Goal: Task Accomplishment & Management: Use online tool/utility

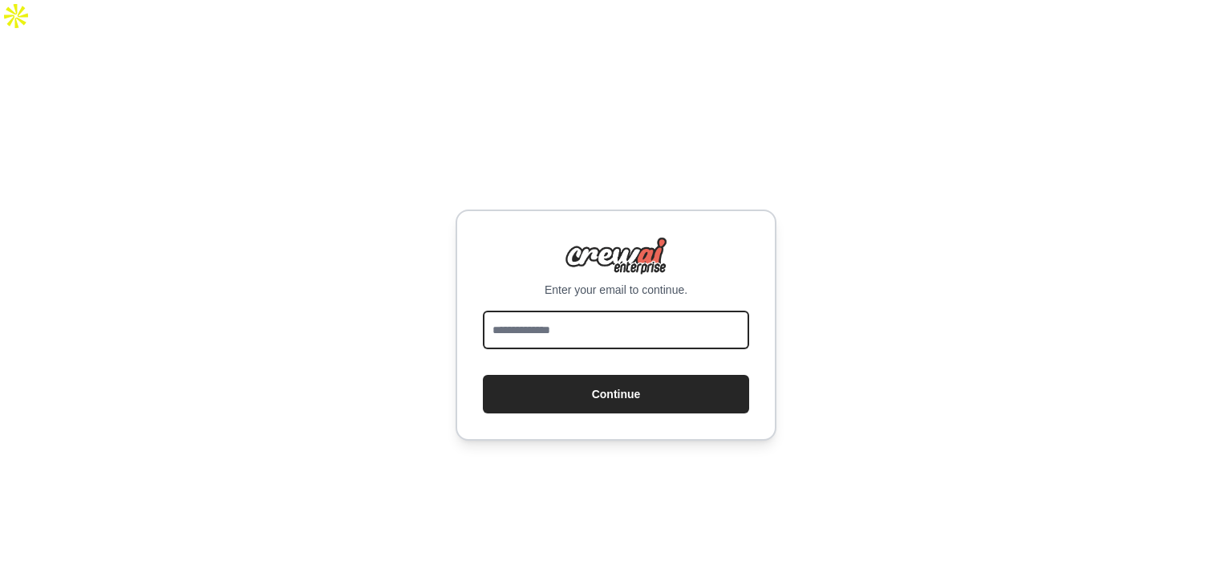
click at [546, 312] on input "email" at bounding box center [616, 329] width 266 height 39
type input "**********"
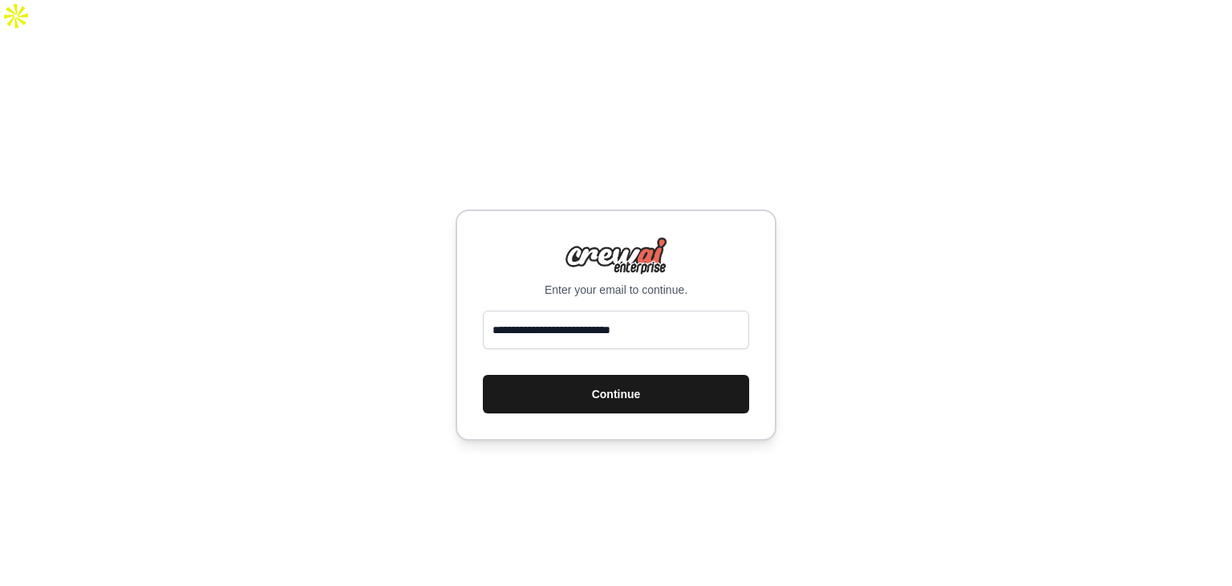
click at [566, 375] on button "Continue" at bounding box center [616, 394] width 266 height 39
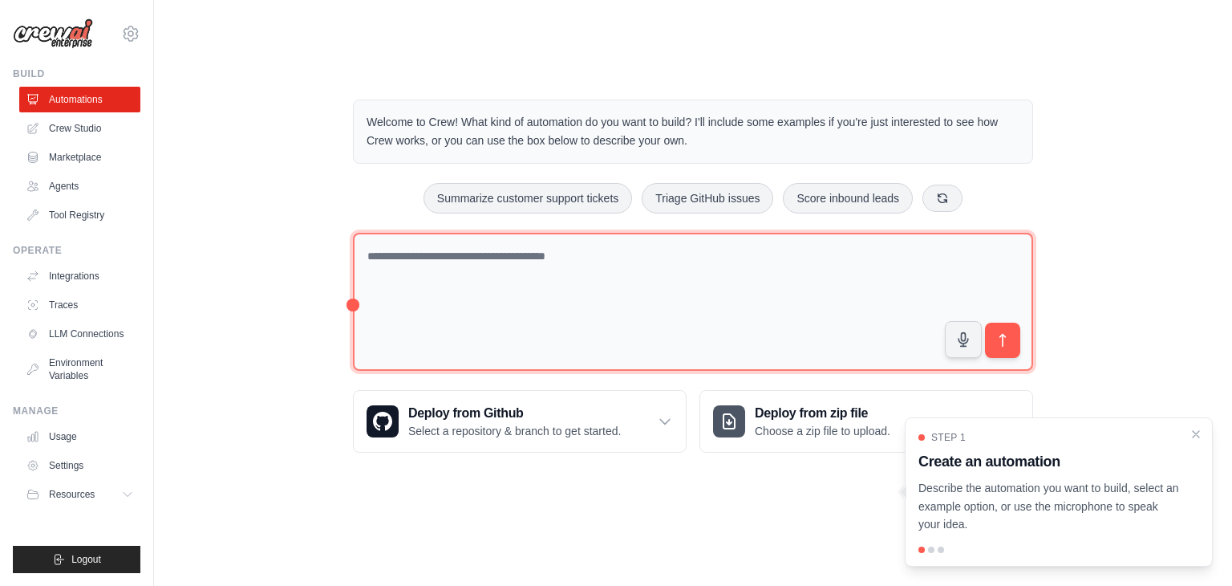
click at [468, 311] on textarea at bounding box center [693, 302] width 680 height 139
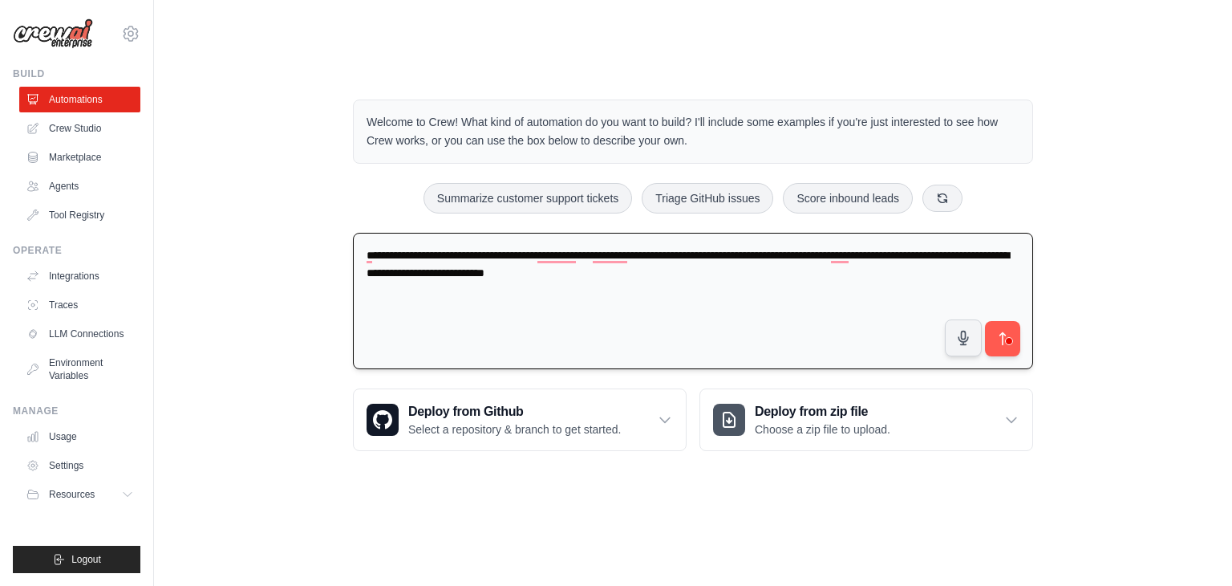
type textarea "**********"
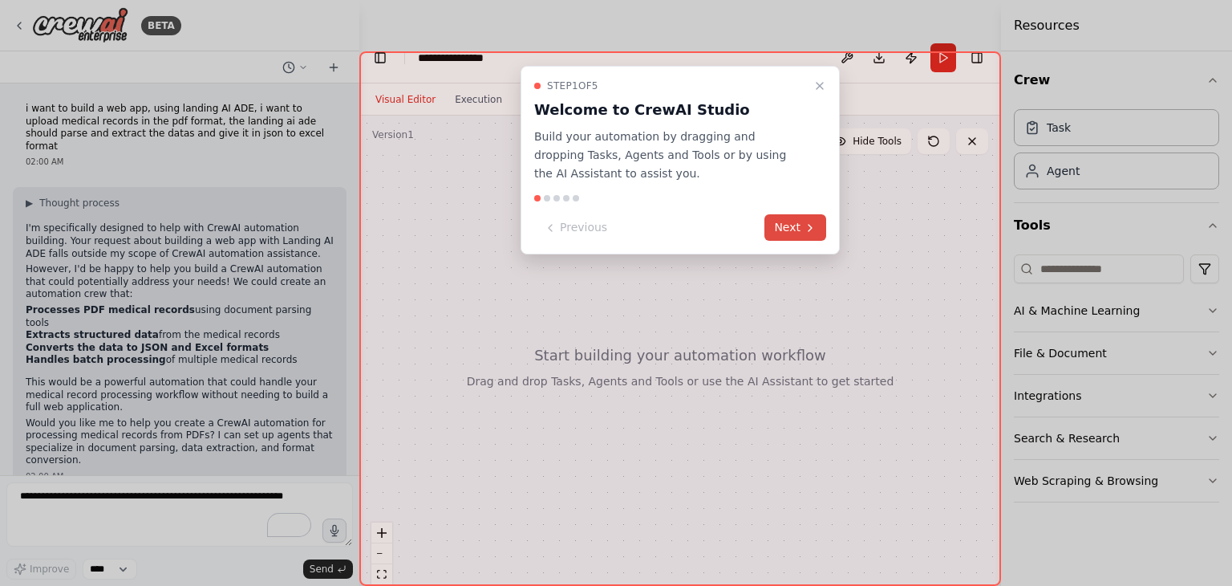
click at [785, 231] on button "Next" at bounding box center [796, 227] width 62 height 26
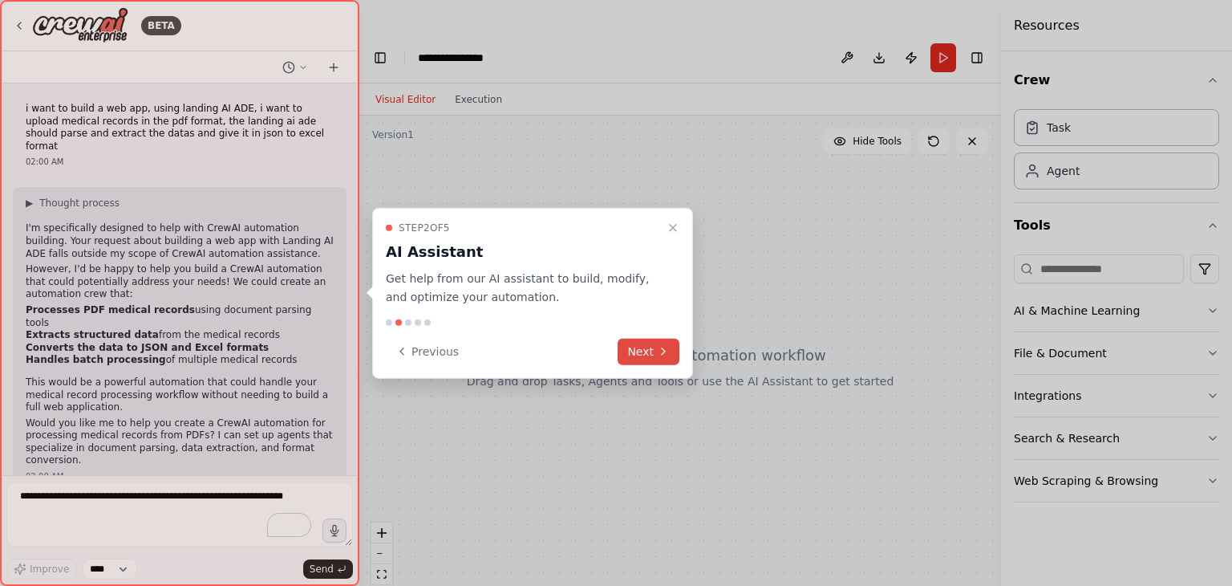
click at [647, 343] on button "Next" at bounding box center [649, 351] width 62 height 26
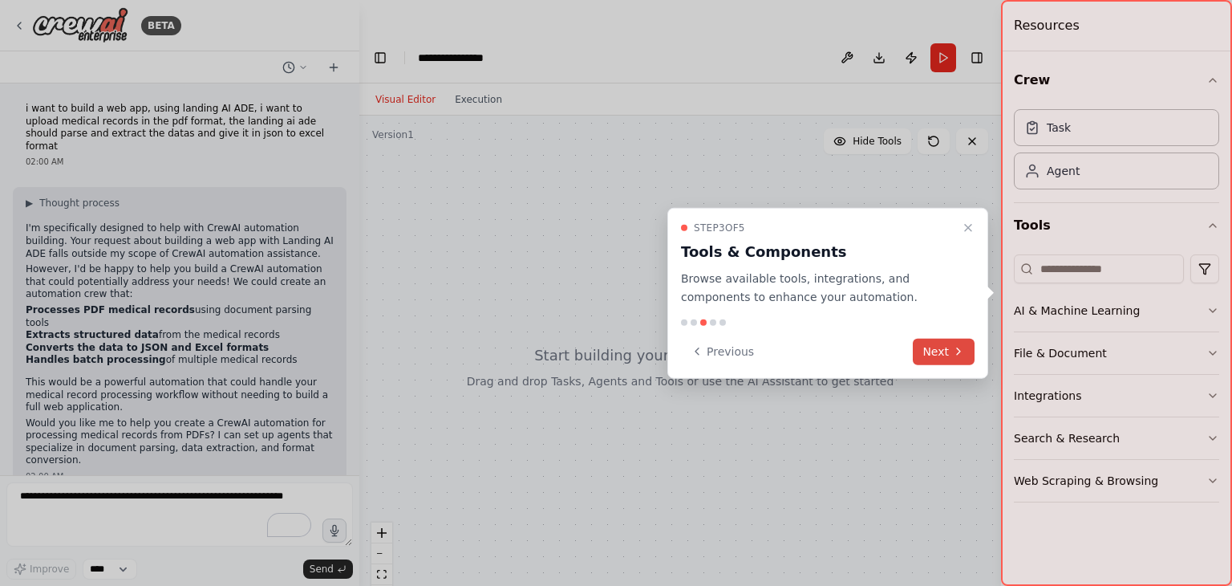
click at [959, 357] on button "Next" at bounding box center [944, 351] width 62 height 26
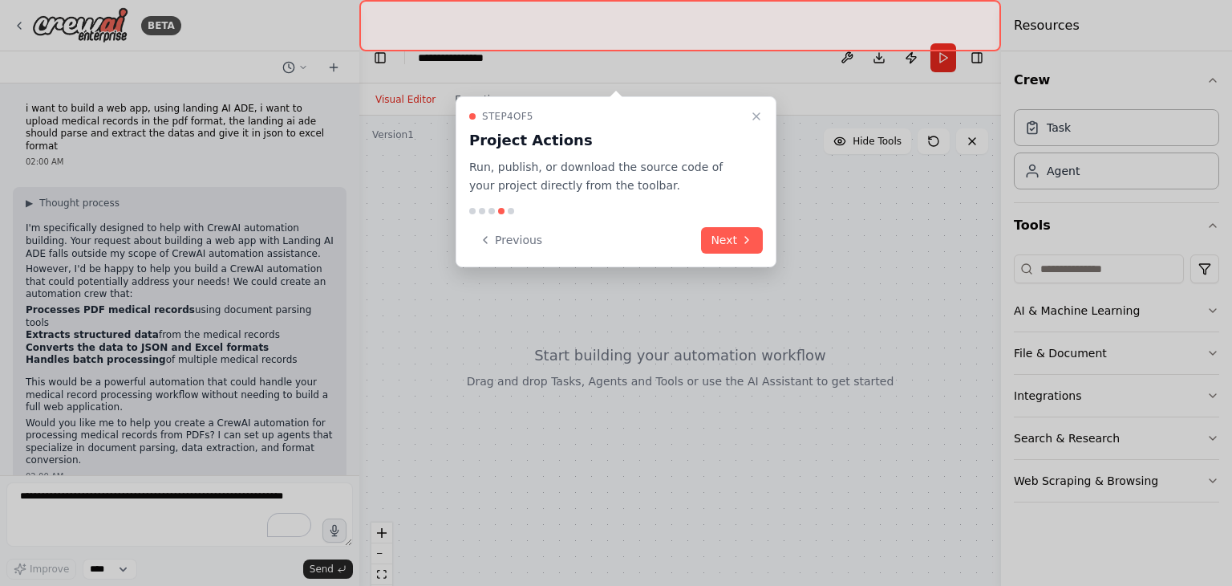
click at [702, 227] on div "Previous Next" at bounding box center [616, 240] width 294 height 26
click at [717, 227] on button "Next" at bounding box center [732, 240] width 62 height 26
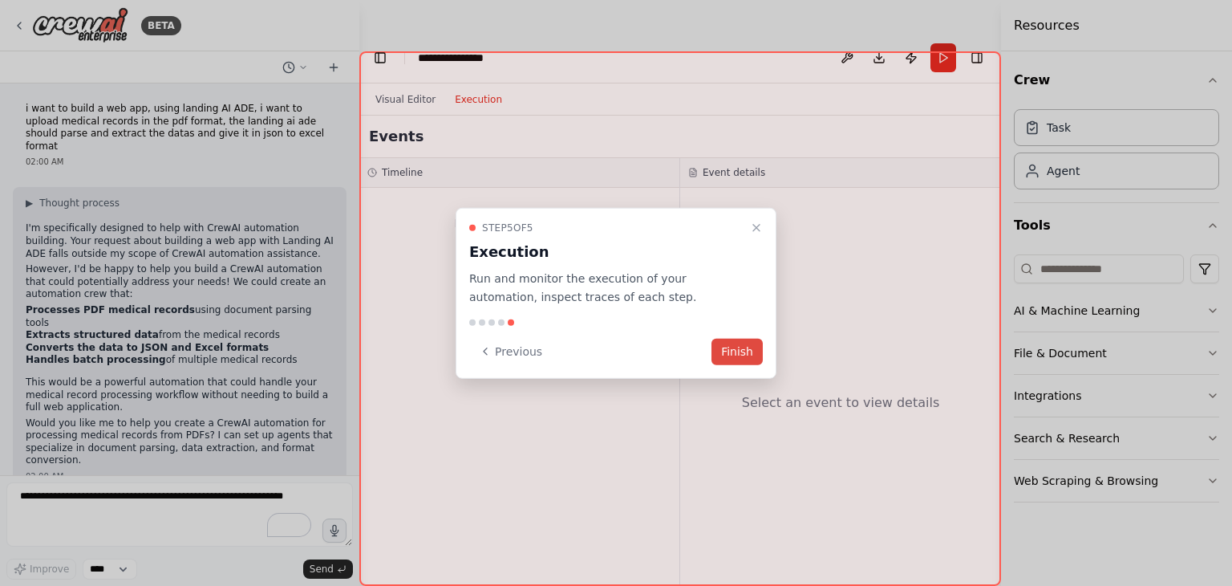
click at [736, 354] on button "Finish" at bounding box center [737, 351] width 51 height 26
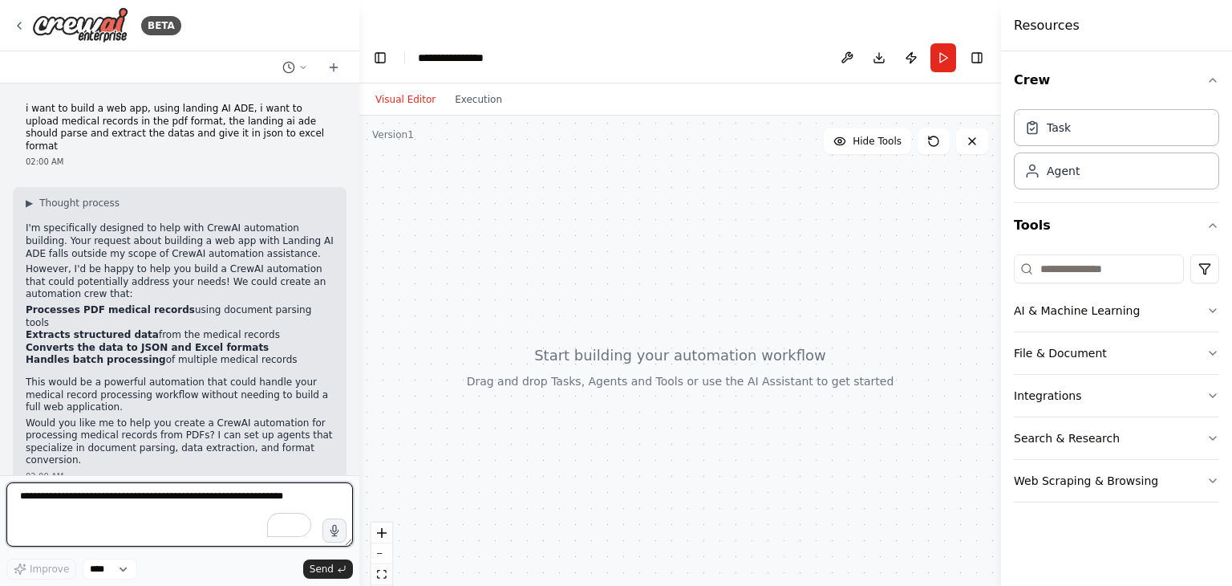
click at [42, 520] on textarea "To enrich screen reader interactions, please activate Accessibility in Grammarl…" at bounding box center [179, 514] width 347 height 64
click at [146, 508] on textarea "To enrich screen reader interactions, please activate Accessibility in Grammarl…" at bounding box center [179, 514] width 347 height 64
type textarea "*"
type textarea "***"
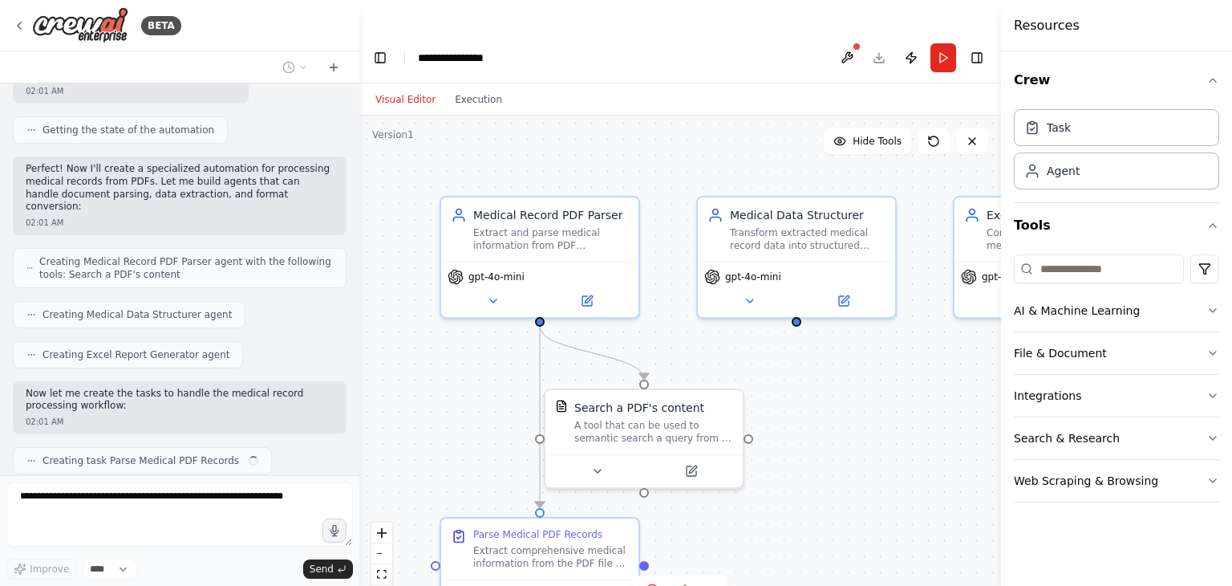
scroll to position [866, 0]
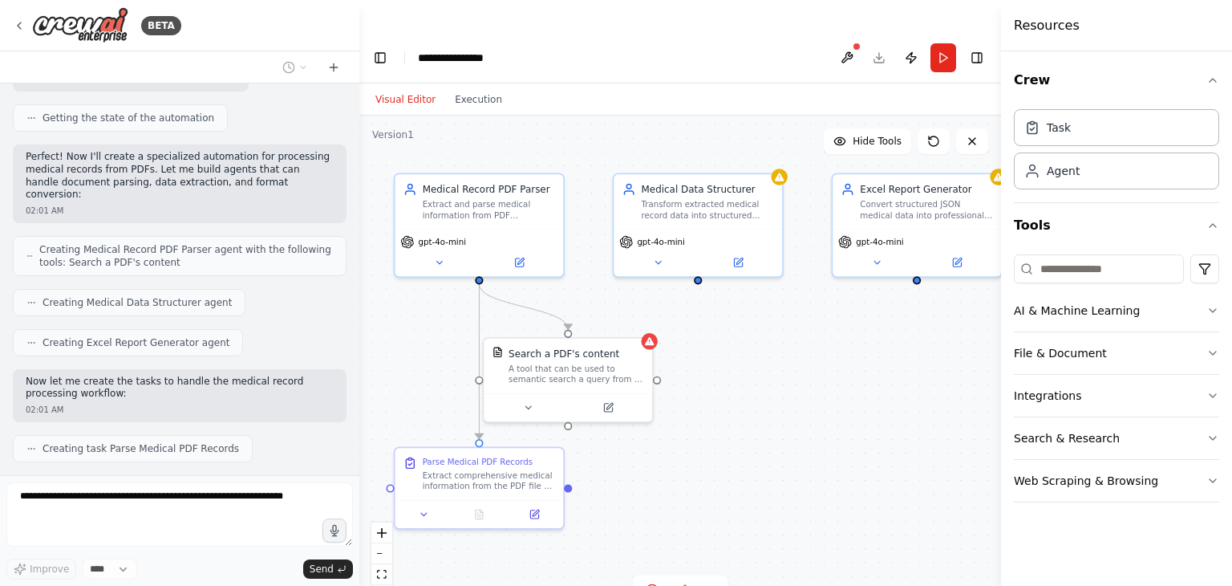
drag, startPoint x: 869, startPoint y: 444, endPoint x: 755, endPoint y: 415, distance: 117.5
click at [755, 415] on div ".deletable-edge-delete-btn { width: 20px; height: 20px; border: 0px solid #ffff…" at bounding box center [680, 367] width 642 height 502
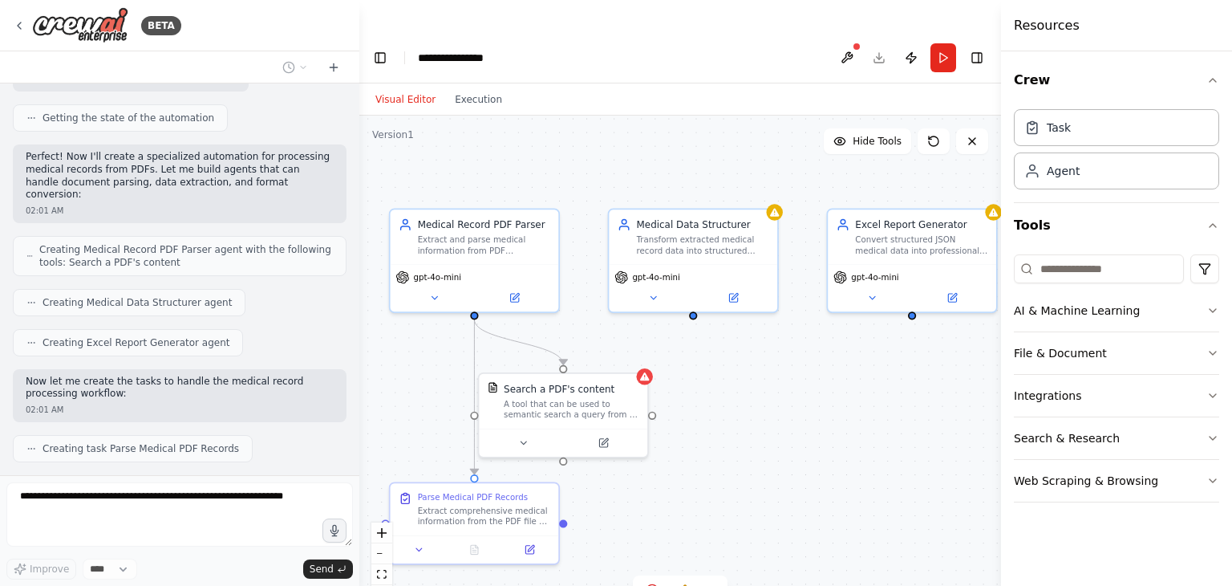
scroll to position [905, 0]
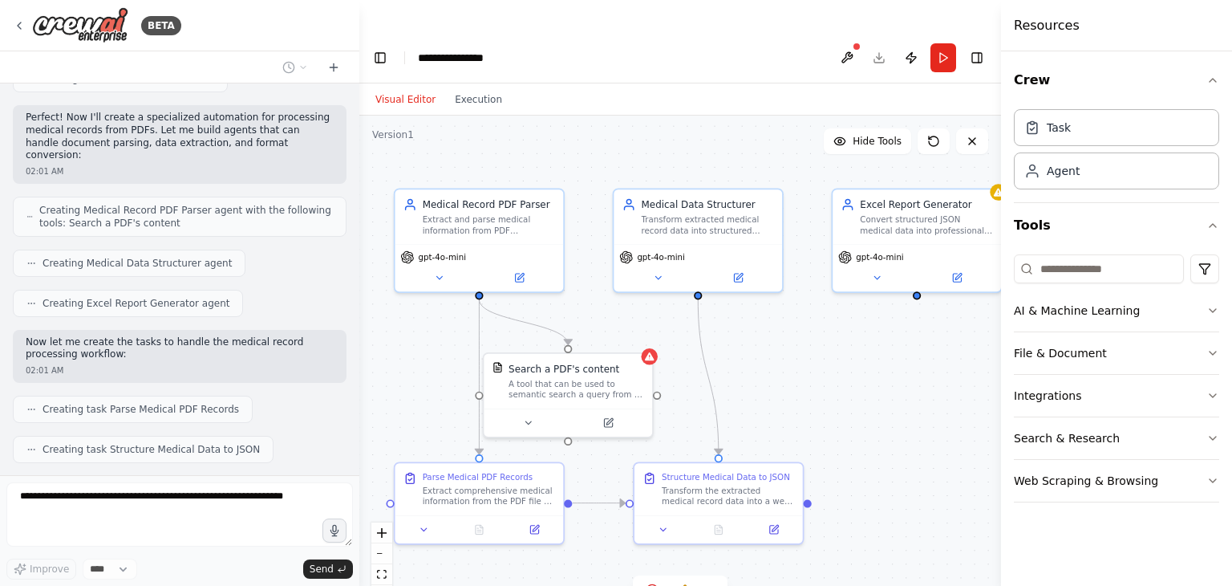
drag, startPoint x: 755, startPoint y: 415, endPoint x: 760, endPoint y: 395, distance: 20.6
click at [760, 395] on div ".deletable-edge-delete-btn { width: 20px; height: 20px; border: 0px solid #ffff…" at bounding box center [680, 367] width 642 height 502
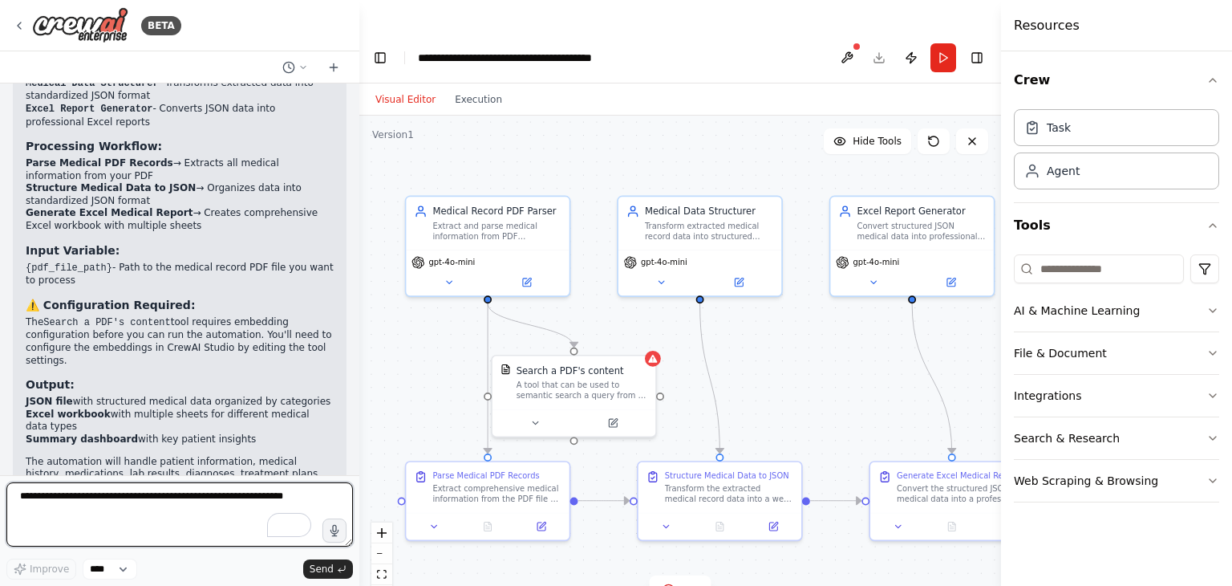
scroll to position [1629, 0]
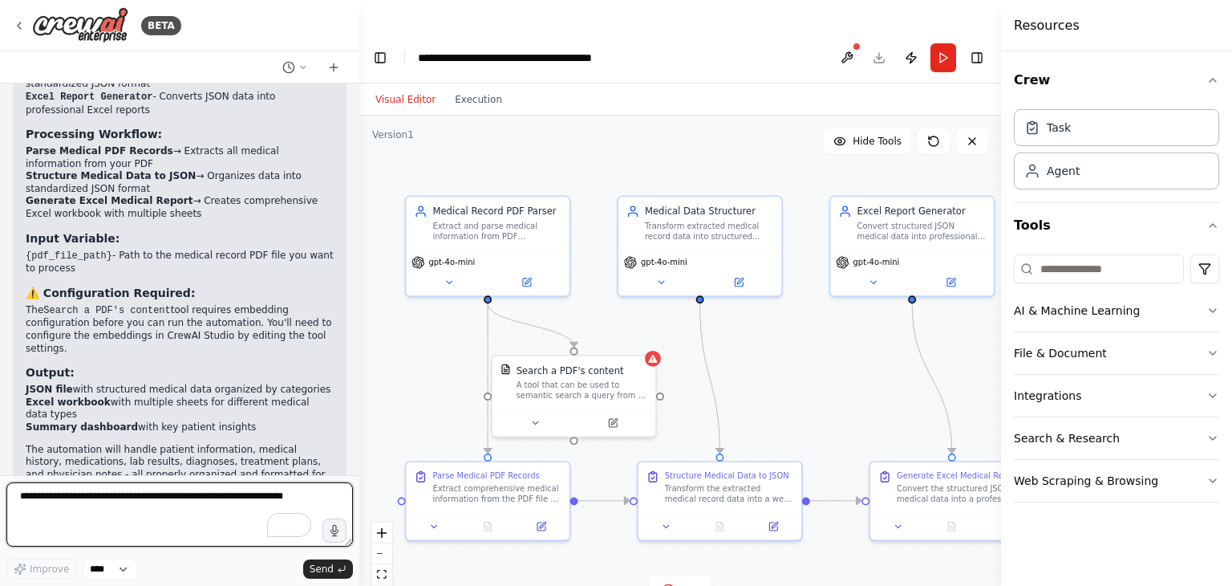
click at [125, 515] on textarea "To enrich screen reader interactions, please activate Accessibility in Grammarl…" at bounding box center [179, 514] width 347 height 64
type textarea "*"
paste textarea "**********"
type textarea "**********"
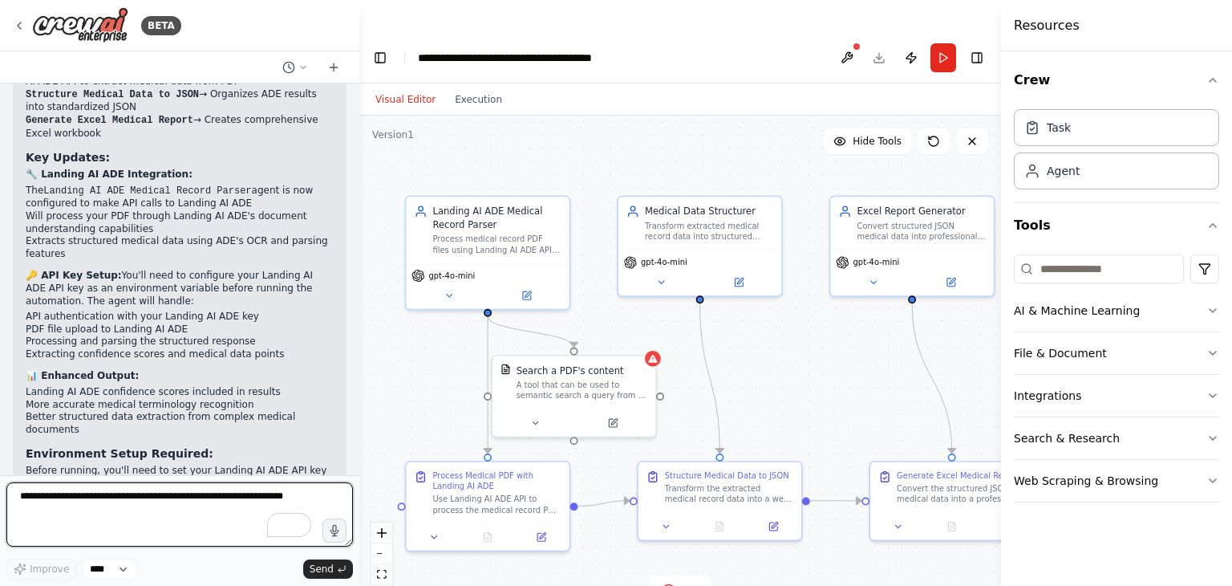
scroll to position [3259, 0]
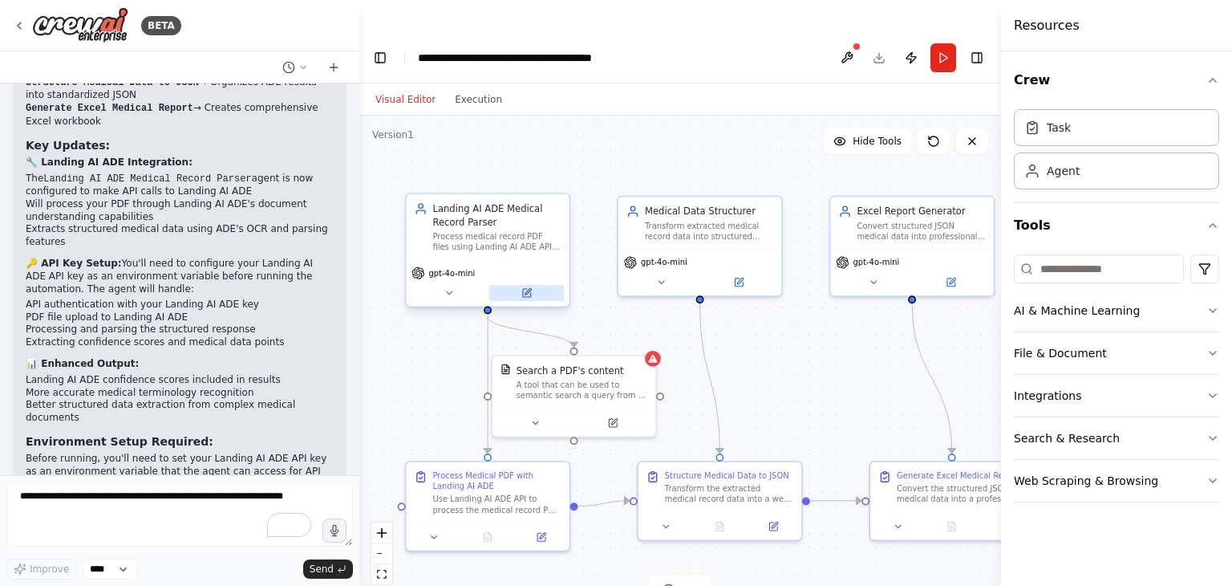
click at [527, 285] on button at bounding box center [526, 293] width 75 height 16
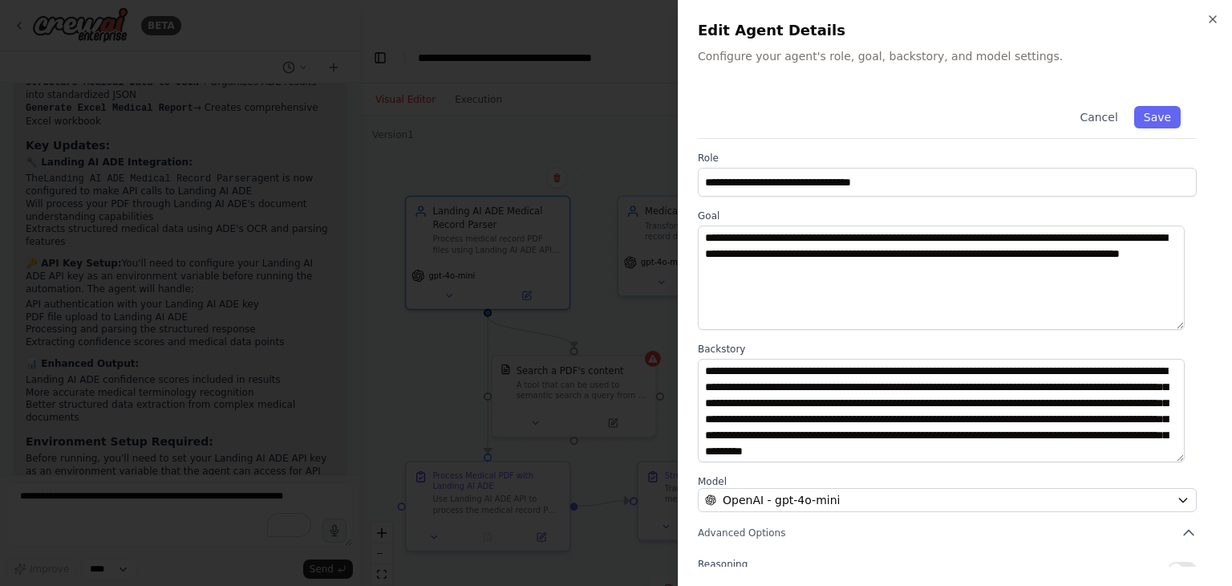
scroll to position [140, 0]
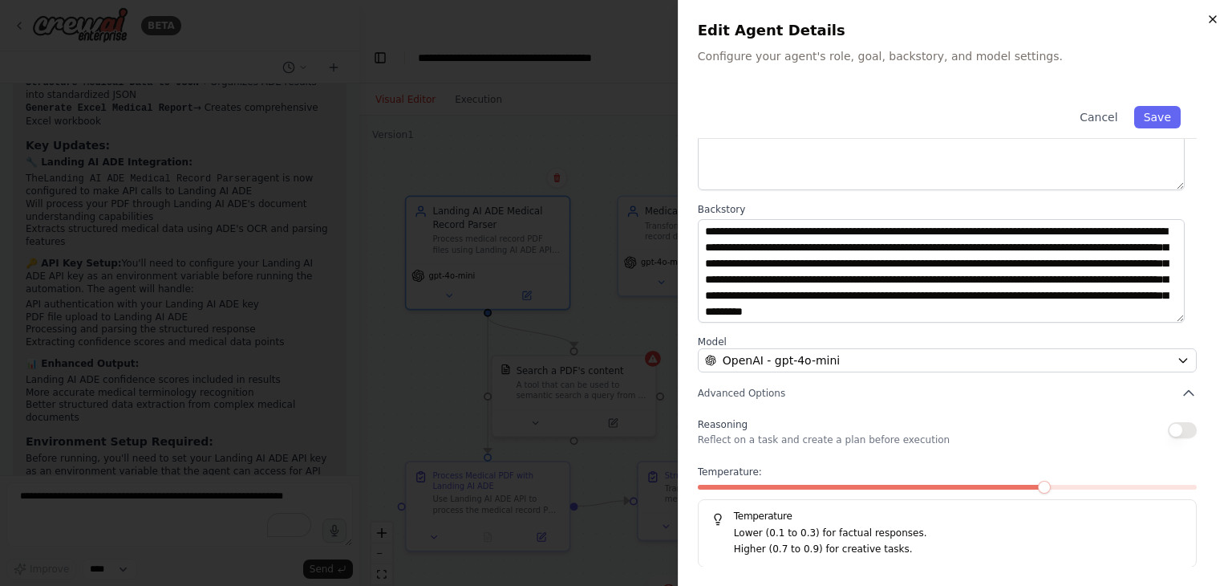
click at [1216, 25] on icon "button" at bounding box center [1213, 19] width 13 height 13
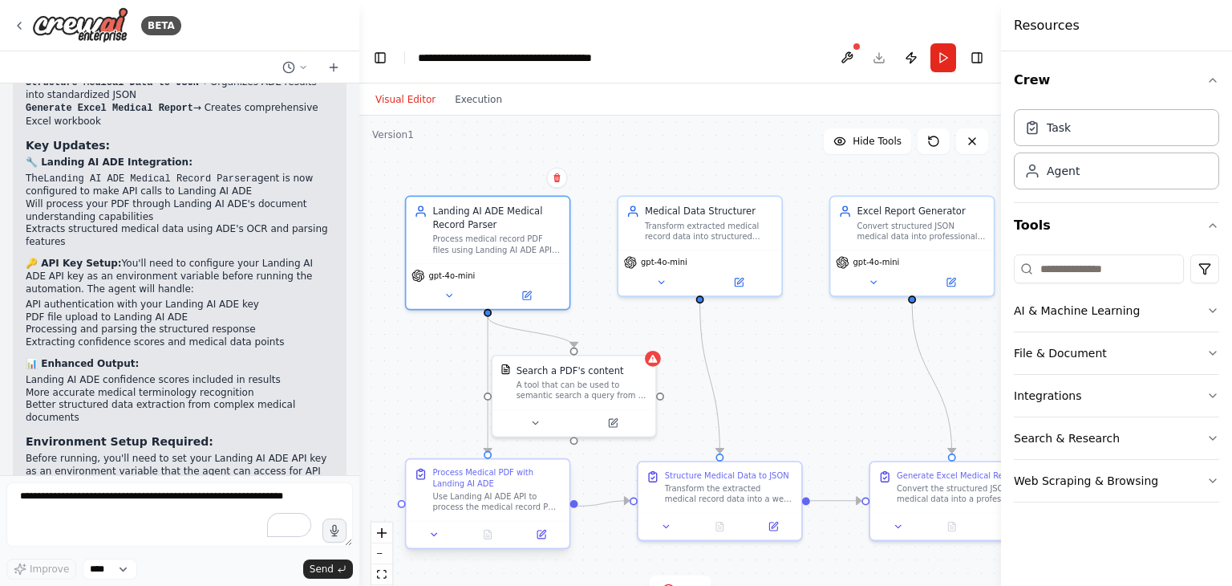
click at [501, 491] on div "Use Landing AI ADE API to process the medical record PDF file at {pdf_file_path…" at bounding box center [496, 501] width 128 height 21
click at [543, 530] on icon at bounding box center [542, 534] width 8 height 8
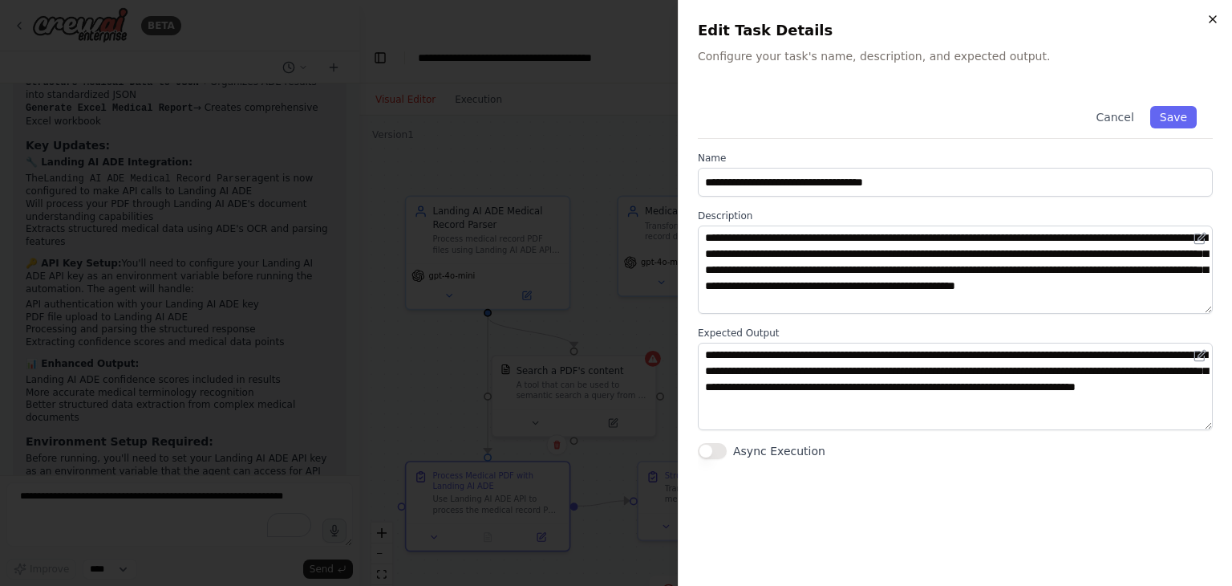
click at [1213, 19] on icon "button" at bounding box center [1213, 19] width 6 height 6
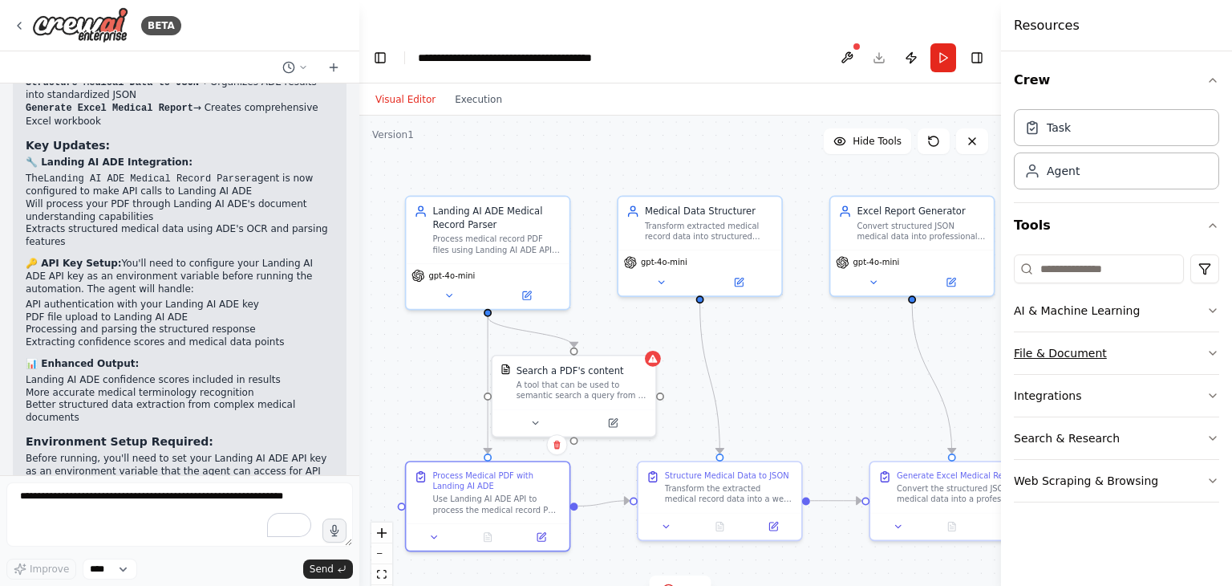
click at [1115, 356] on button "File & Document" at bounding box center [1116, 353] width 205 height 42
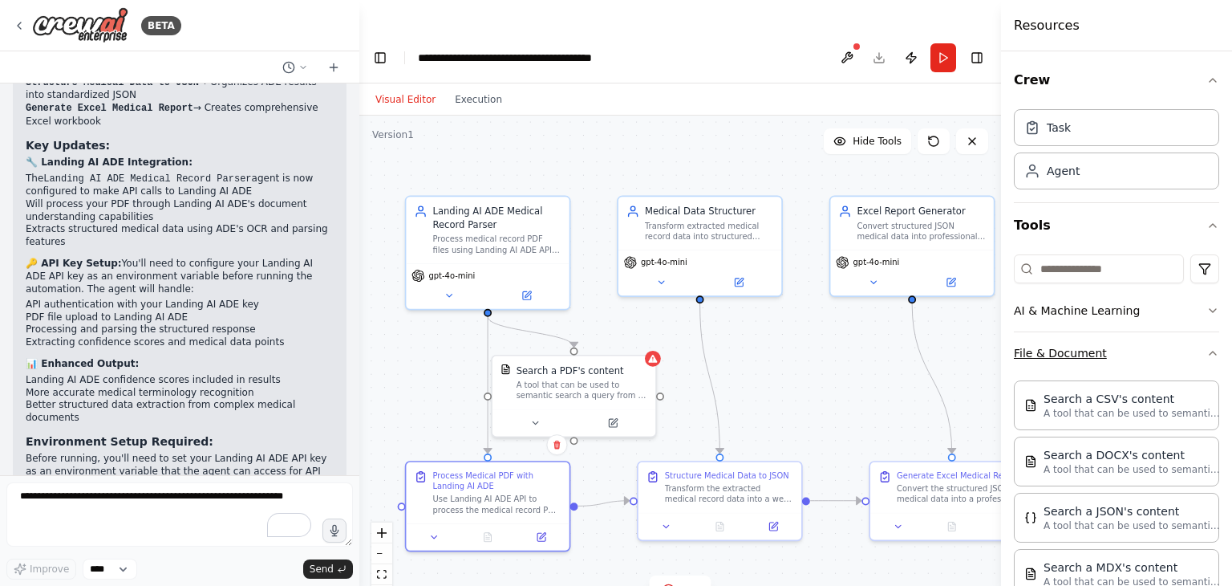
click at [1136, 353] on button "File & Document" at bounding box center [1116, 353] width 205 height 42
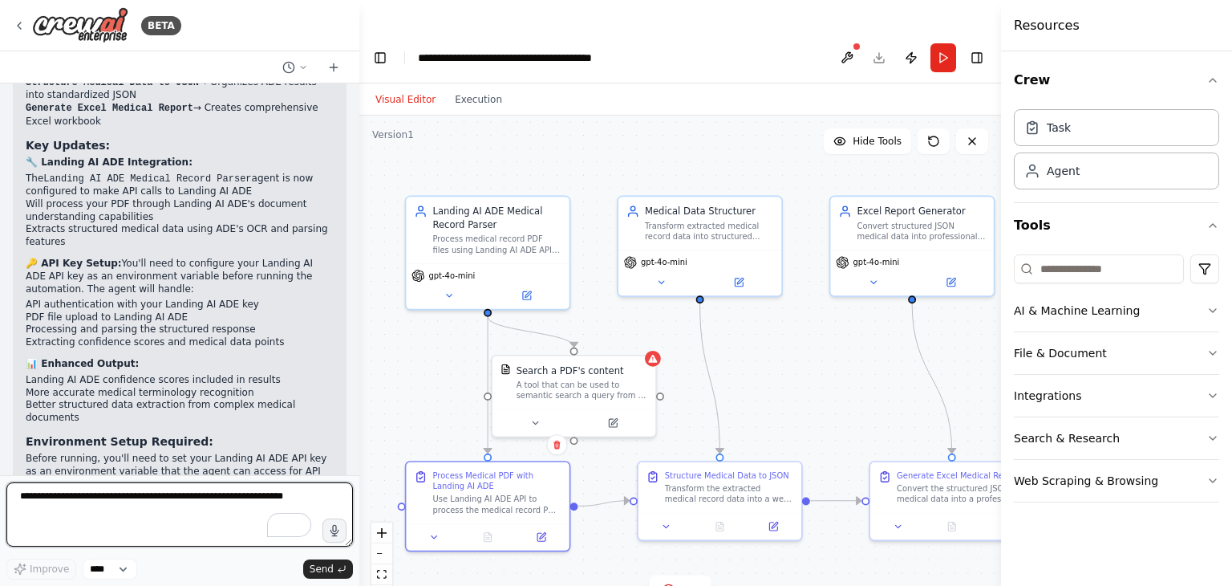
click at [157, 516] on textarea "To enrich screen reader interactions, please activate Accessibility in Grammarl…" at bounding box center [179, 514] width 347 height 64
paste textarea "**********"
type textarea "**********"
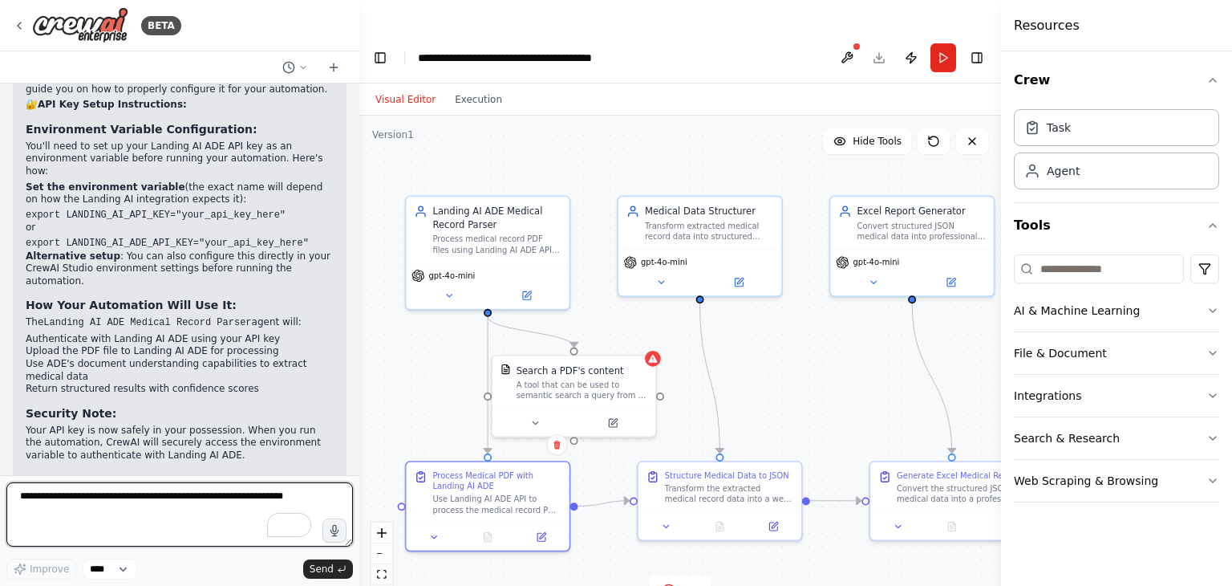
scroll to position [3905, 0]
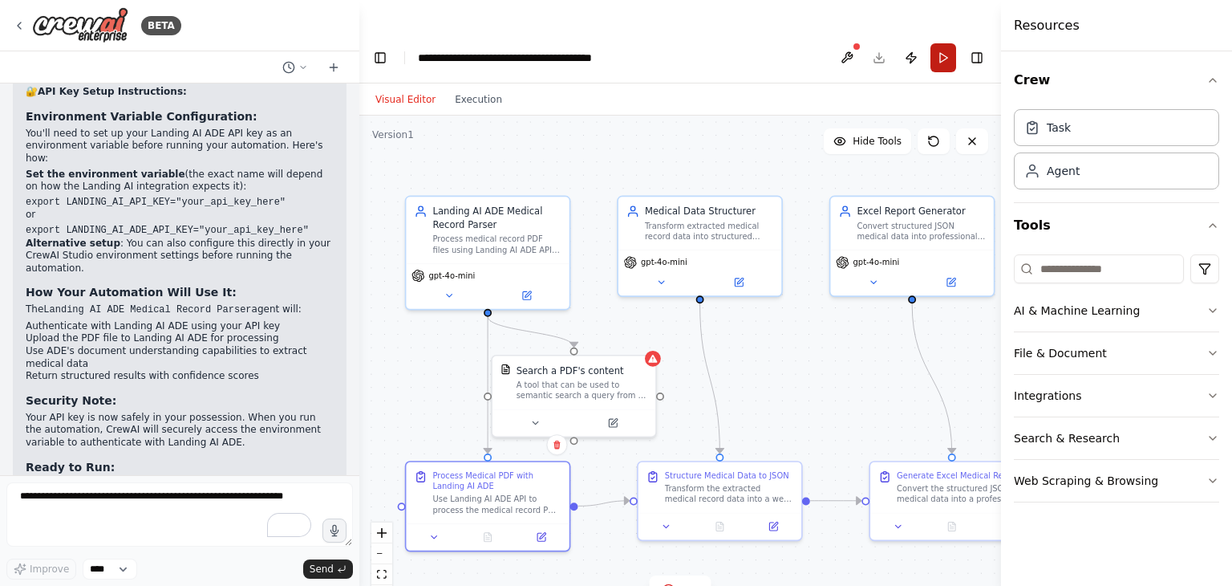
click at [943, 43] on button "Run" at bounding box center [944, 57] width 26 height 29
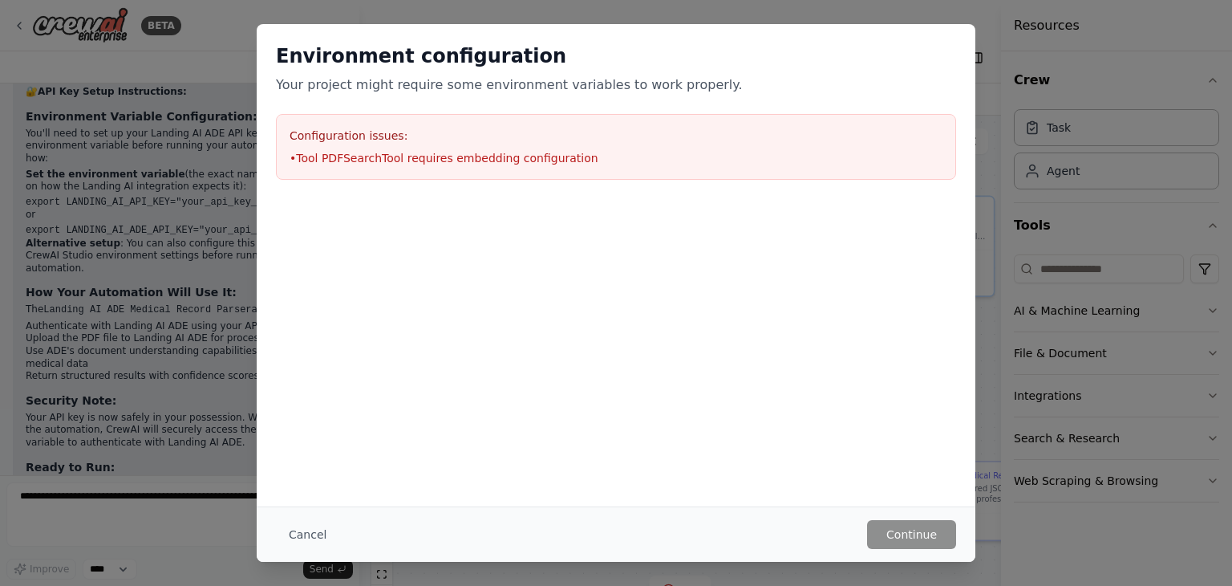
click at [587, 168] on div "Configuration issues: • Tool PDFSearchTool requires embedding configuration" at bounding box center [616, 147] width 680 height 66
click at [289, 534] on button "Cancel" at bounding box center [307, 534] width 63 height 29
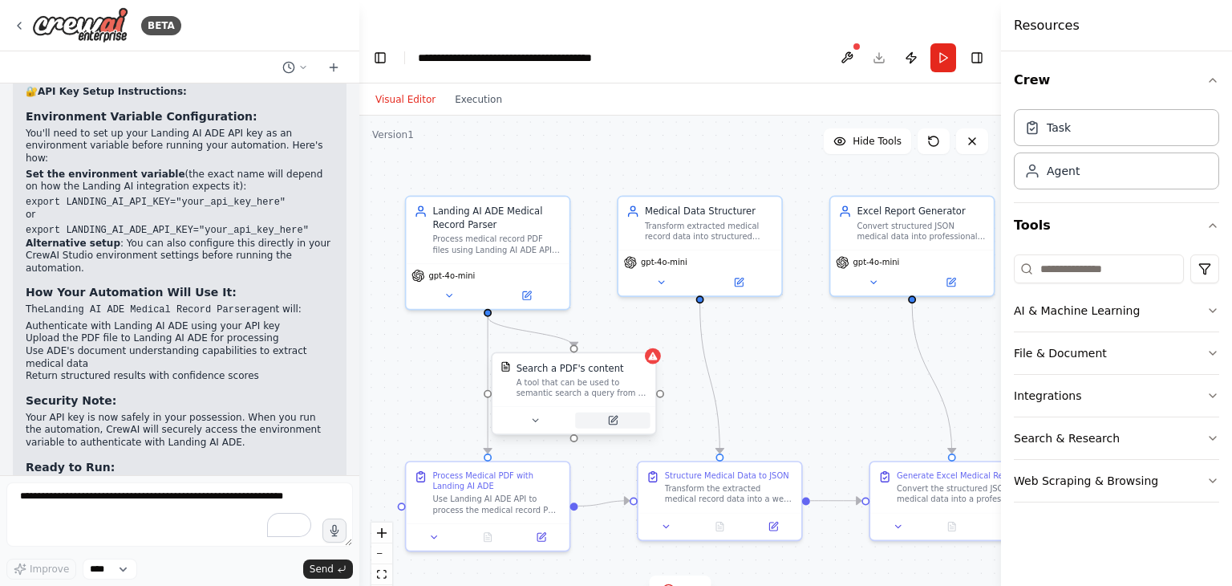
click at [618, 415] on icon at bounding box center [612, 420] width 10 height 10
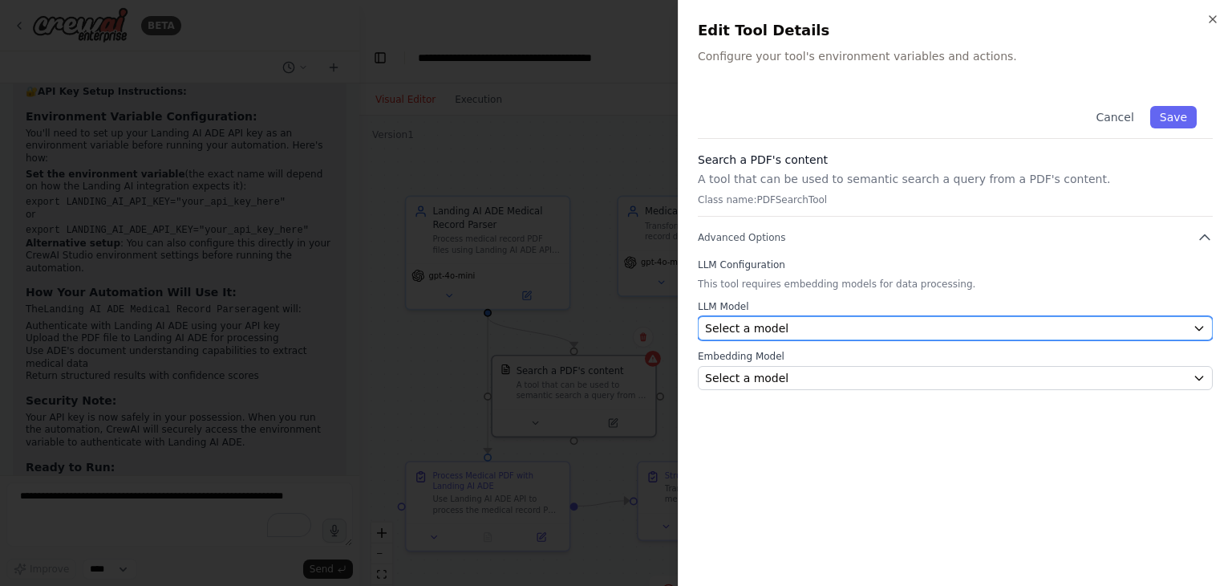
click at [744, 324] on span "Select a model" at bounding box center [746, 328] width 83 height 16
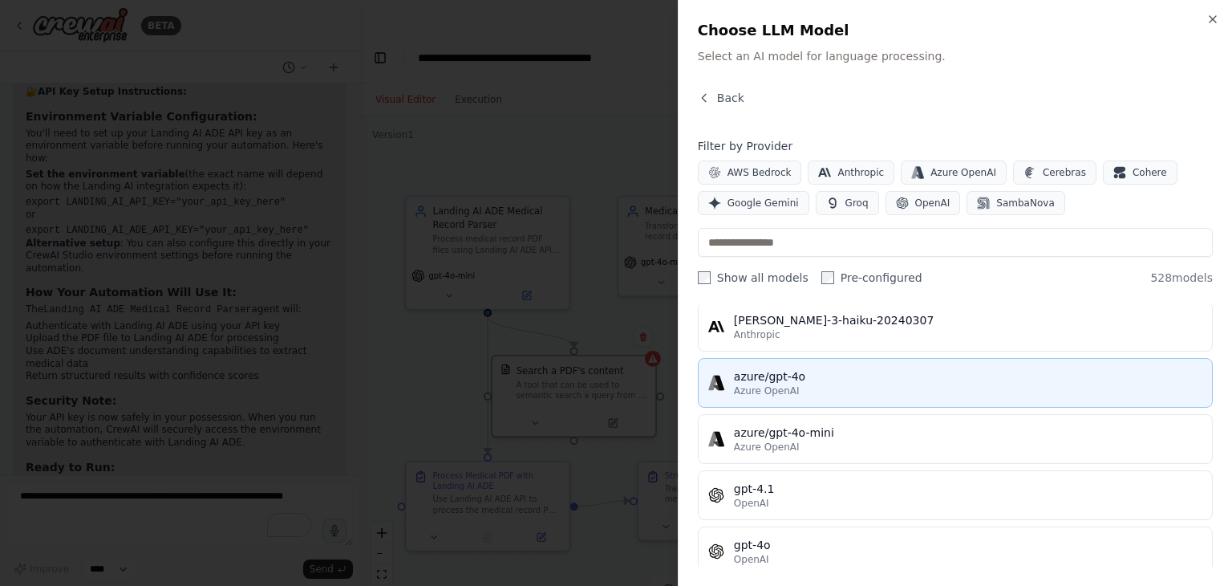
scroll to position [112, 0]
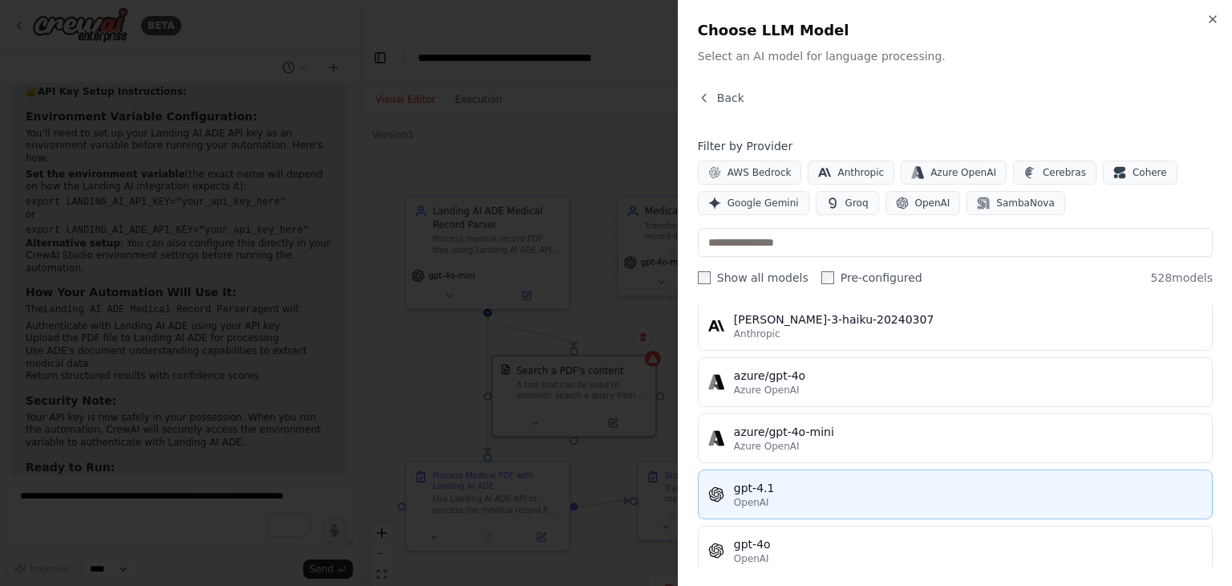
click at [801, 503] on div "OpenAI" at bounding box center [968, 502] width 469 height 13
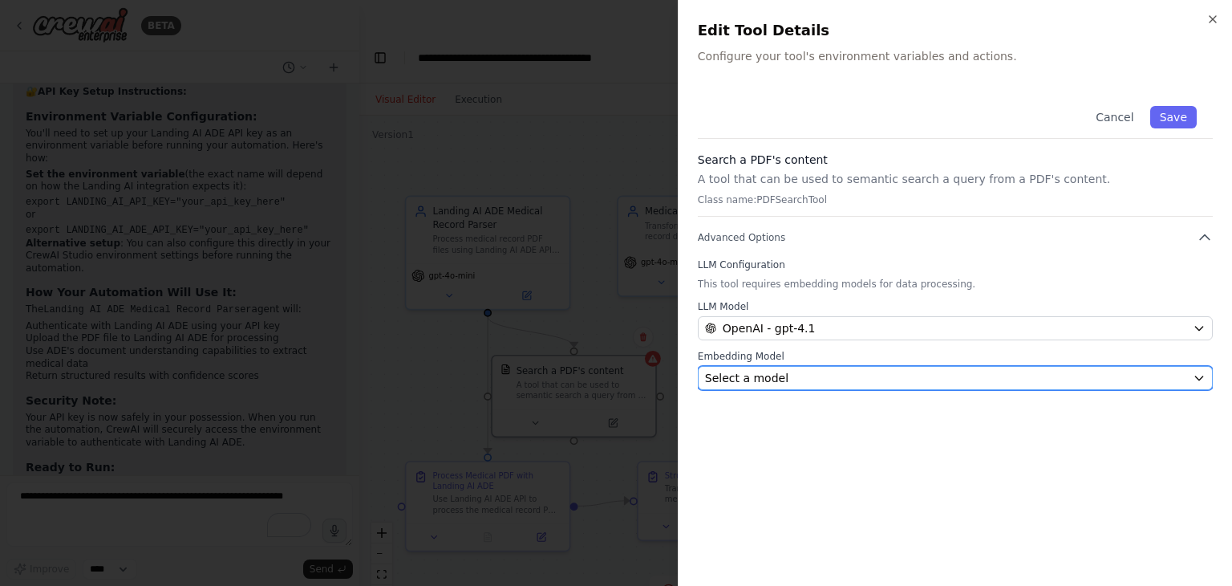
click at [760, 375] on span "Select a model" at bounding box center [746, 378] width 83 height 16
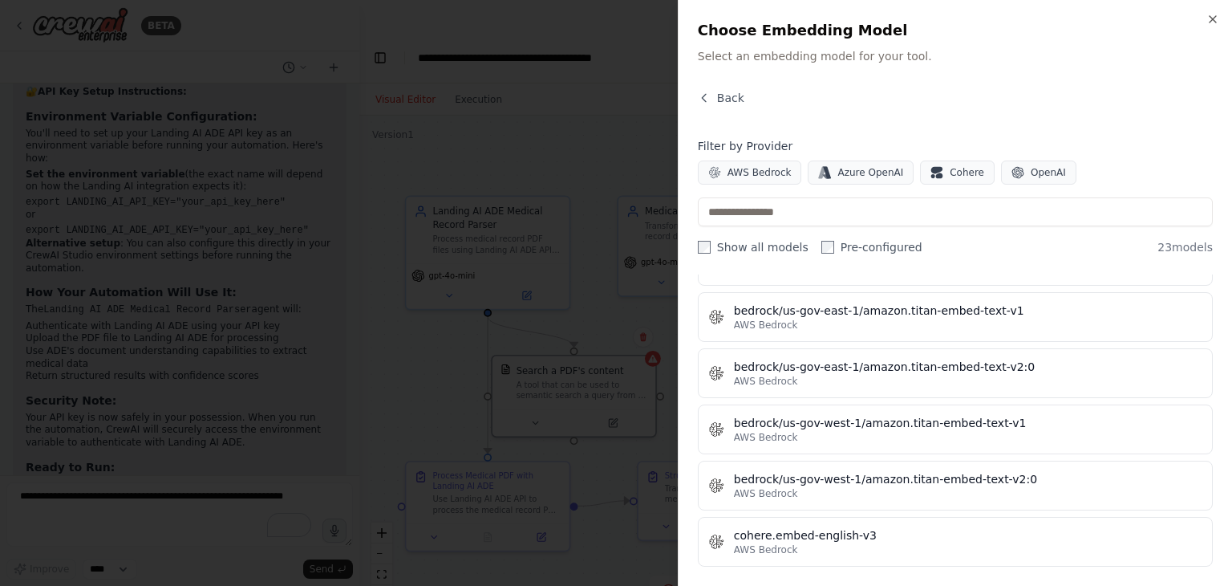
scroll to position [0, 0]
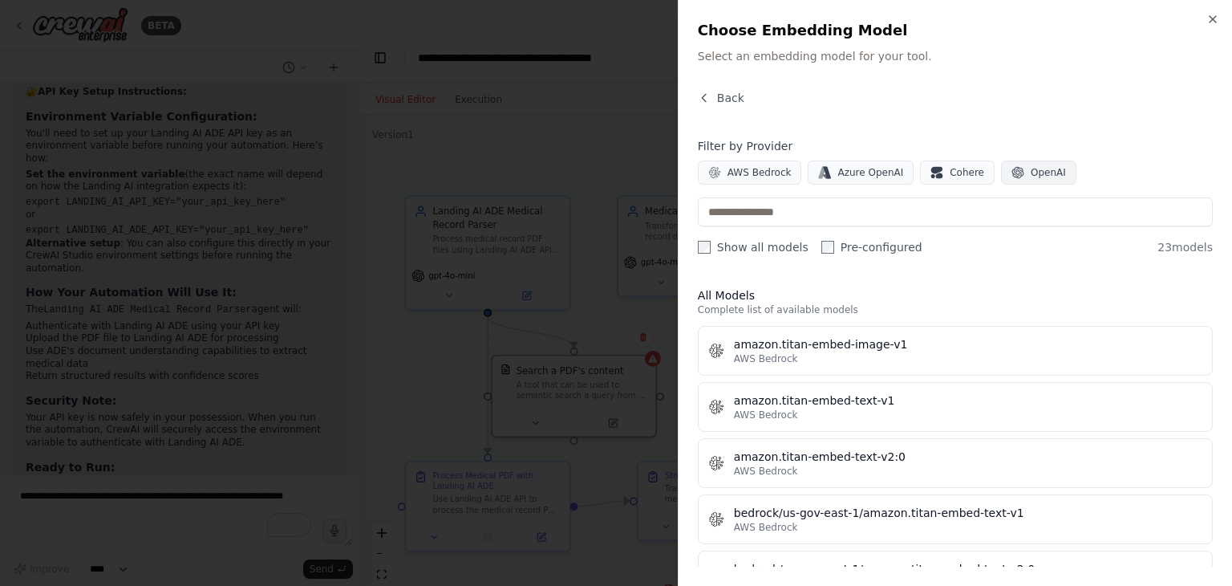
click at [1012, 169] on icon "button" at bounding box center [1018, 173] width 12 height 12
click at [712, 98] on button "Back" at bounding box center [721, 98] width 47 height 16
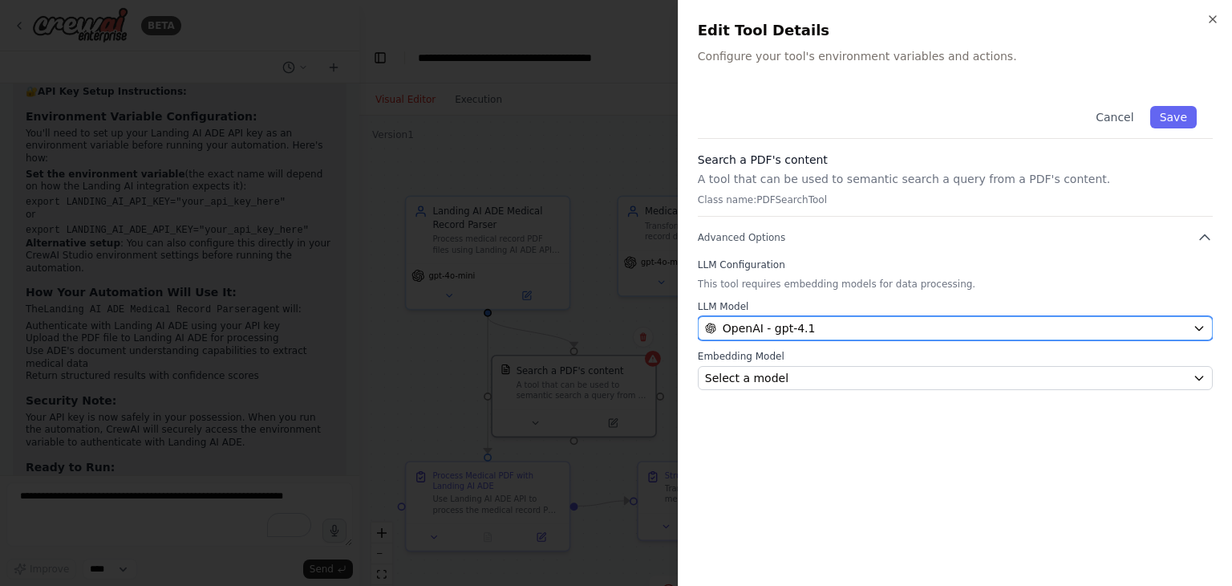
click at [777, 327] on span "OpenAI - gpt-4.1" at bounding box center [769, 328] width 93 height 16
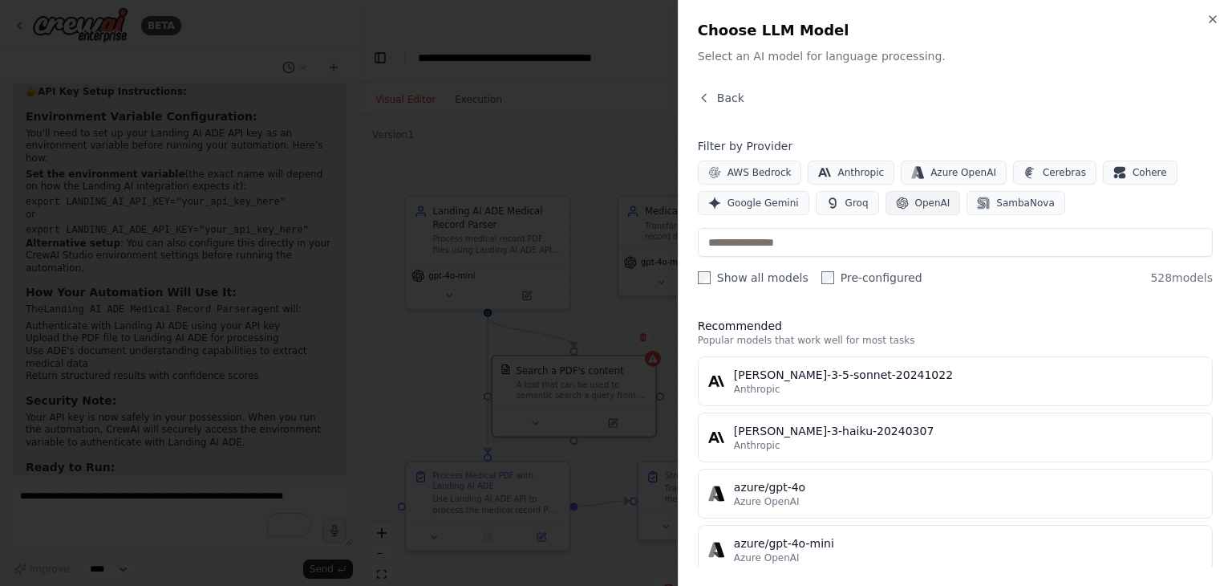
click at [918, 205] on span "OpenAI" at bounding box center [932, 203] width 35 height 13
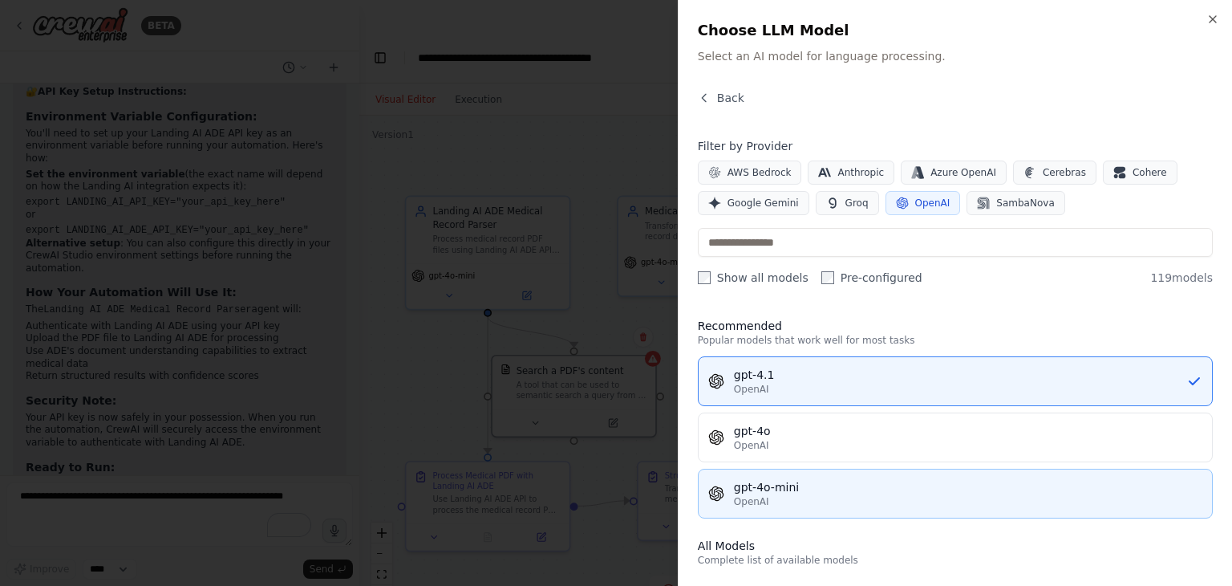
click at [830, 476] on button "gpt-4o-mini OpenAI" at bounding box center [955, 494] width 515 height 50
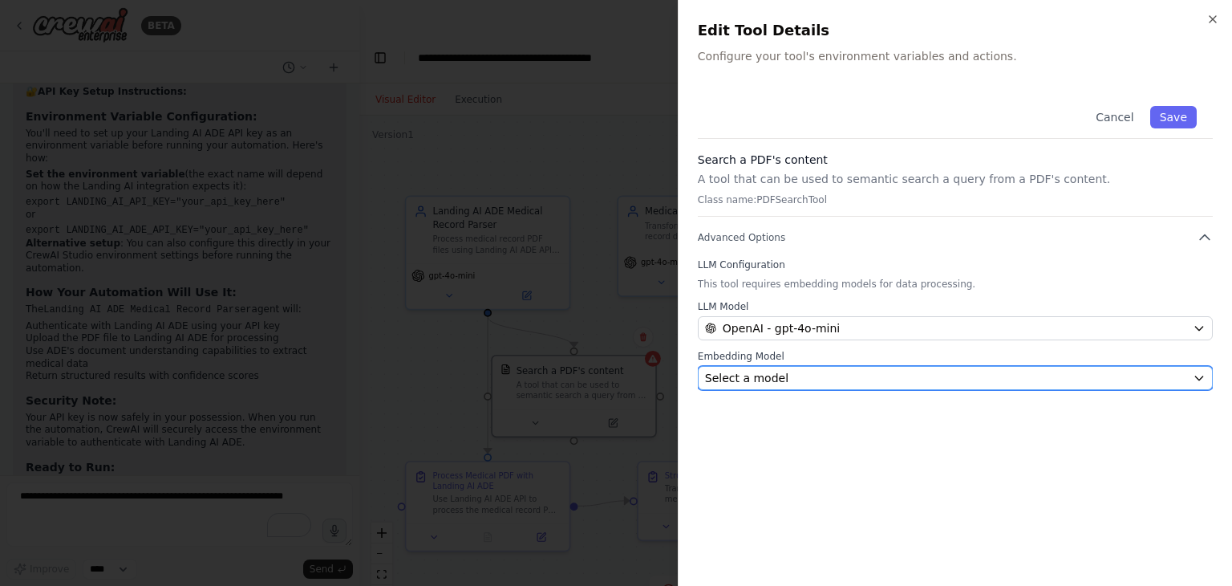
click at [810, 366] on button "Select a model" at bounding box center [955, 378] width 515 height 24
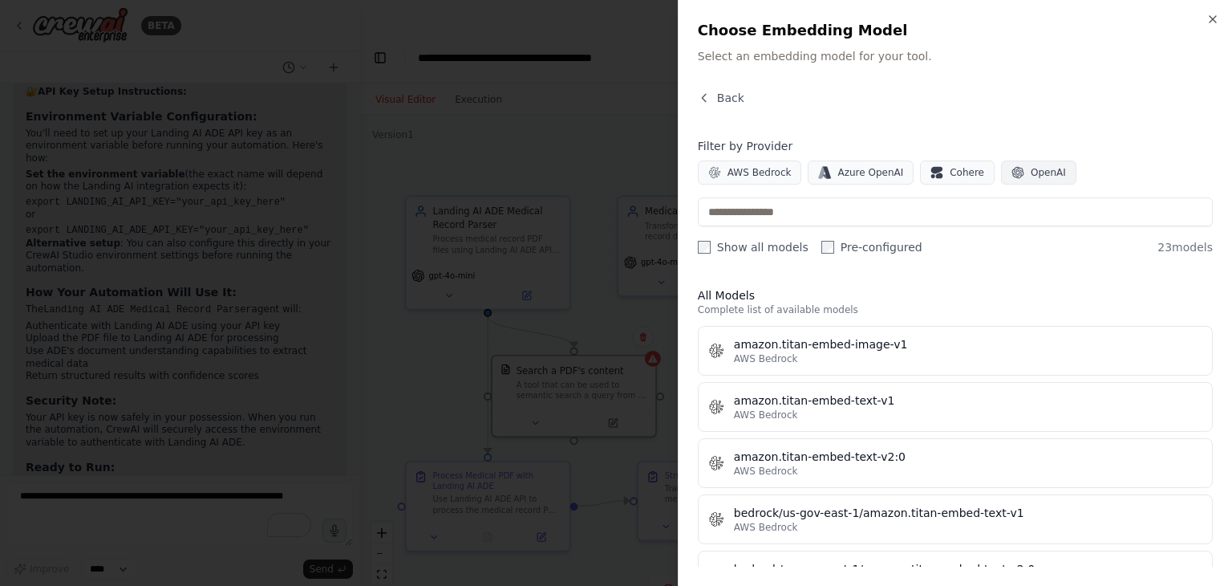
click at [1031, 177] on span "OpenAI" at bounding box center [1048, 172] width 35 height 13
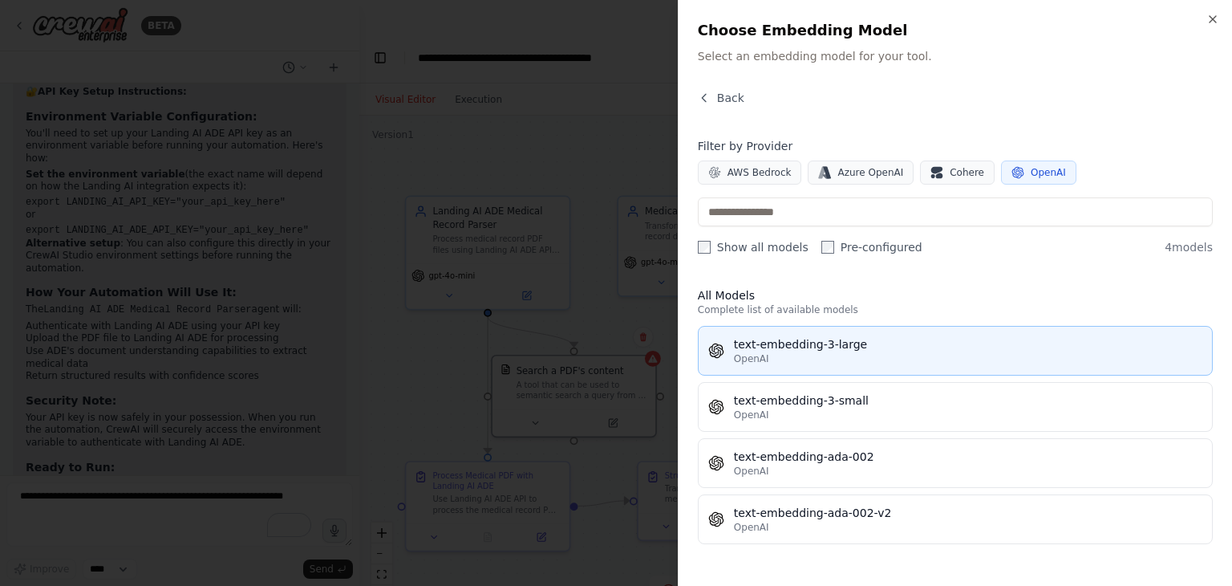
click at [891, 357] on div "OpenAI" at bounding box center [968, 358] width 469 height 13
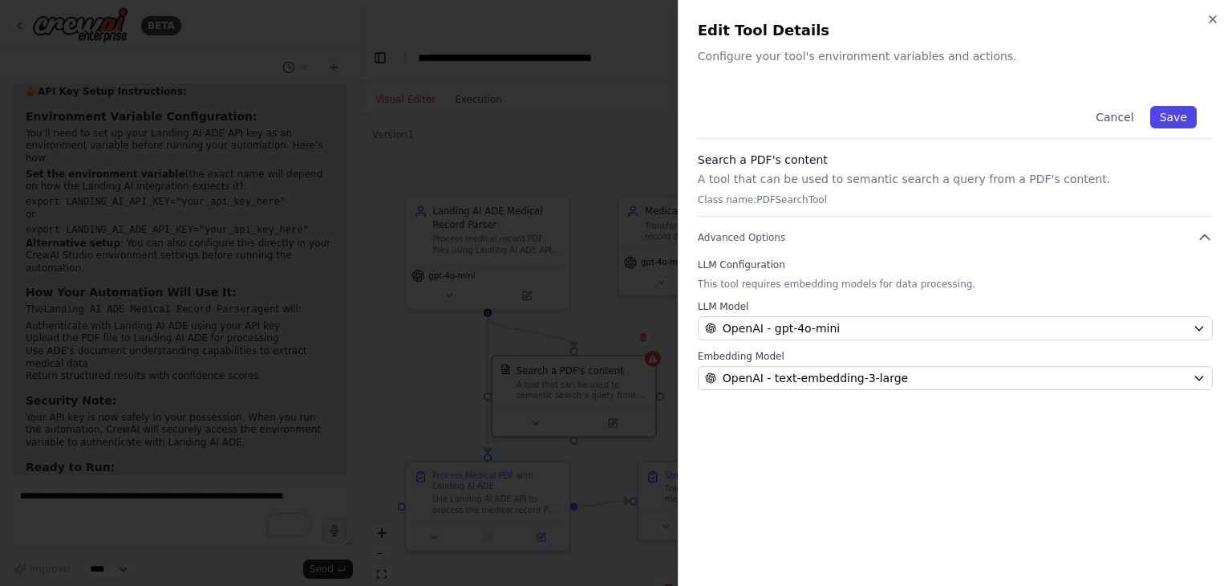
click at [1192, 116] on button "Save" at bounding box center [1173, 117] width 47 height 22
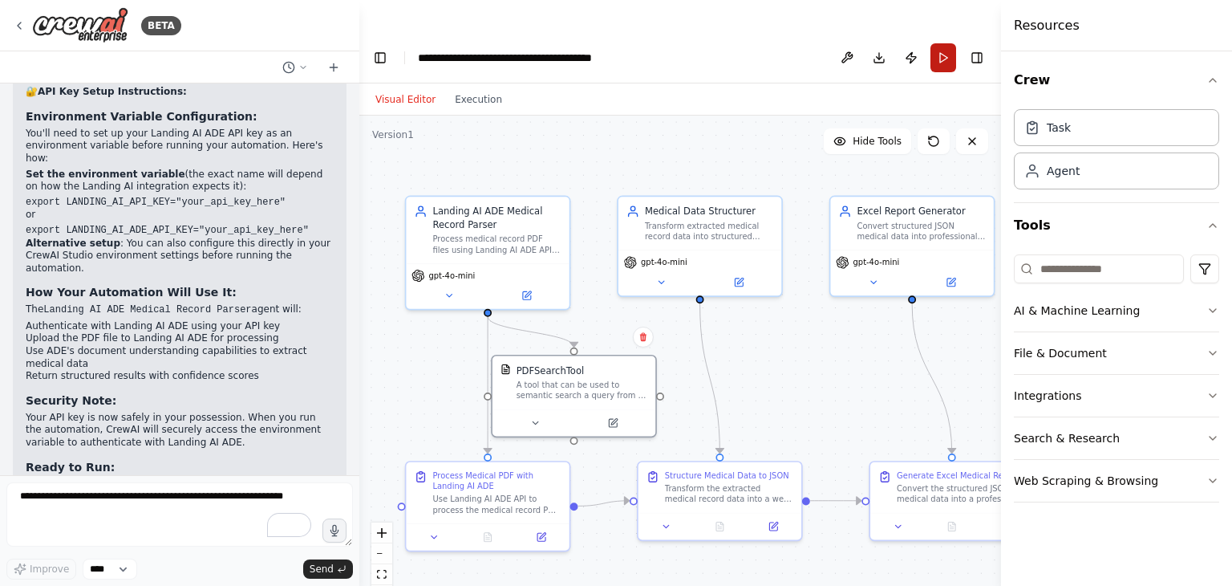
click at [940, 43] on button "Run" at bounding box center [944, 57] width 26 height 29
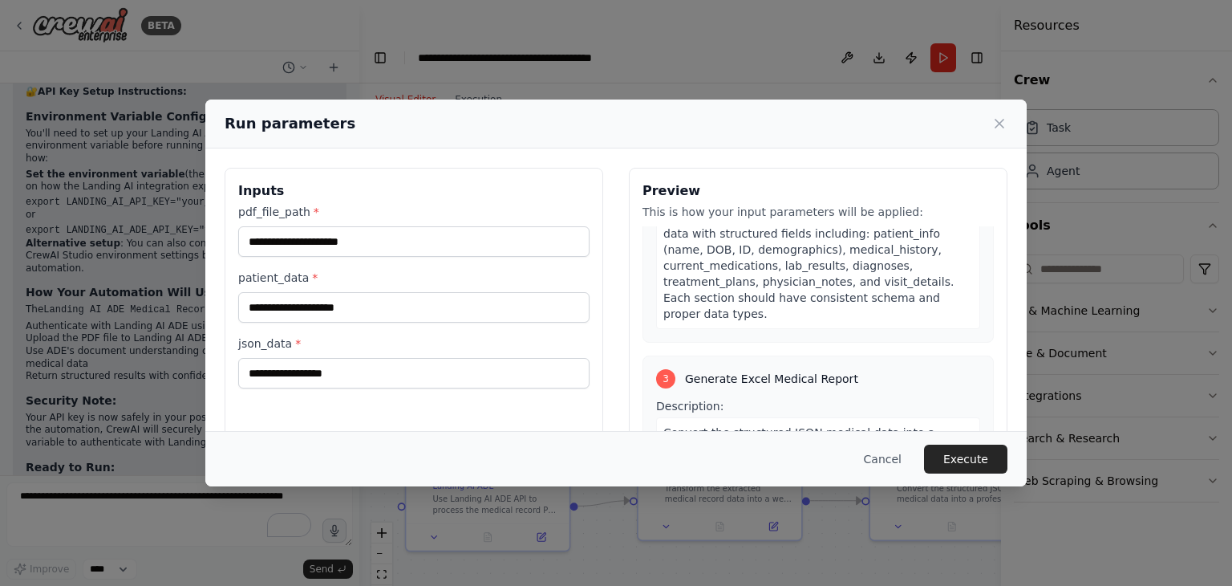
scroll to position [772, 0]
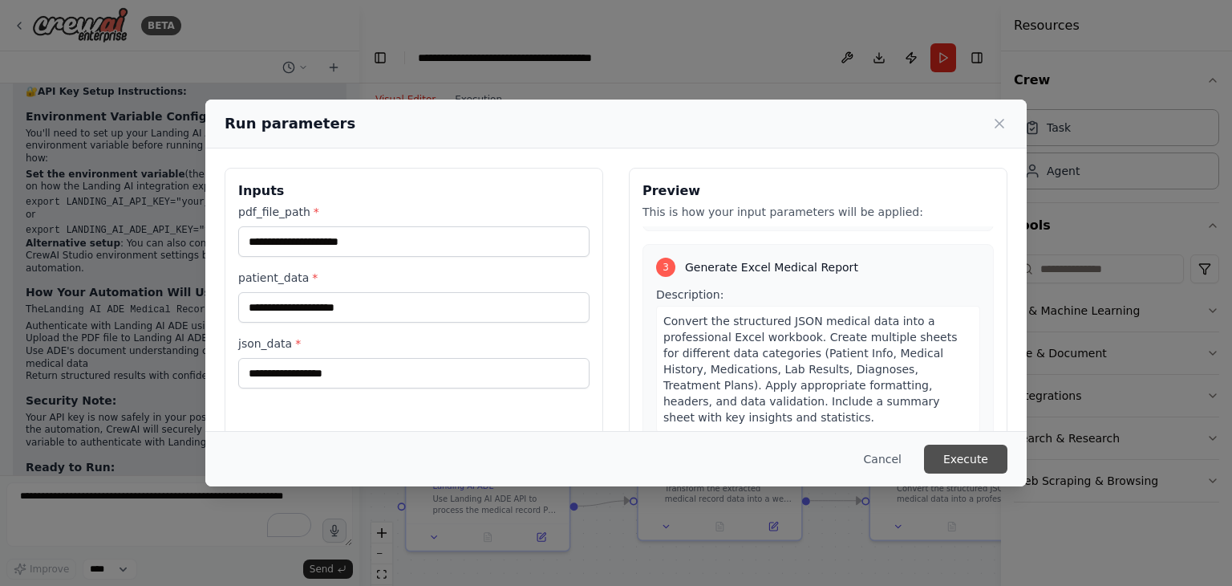
click at [952, 454] on button "Execute" at bounding box center [965, 458] width 83 height 29
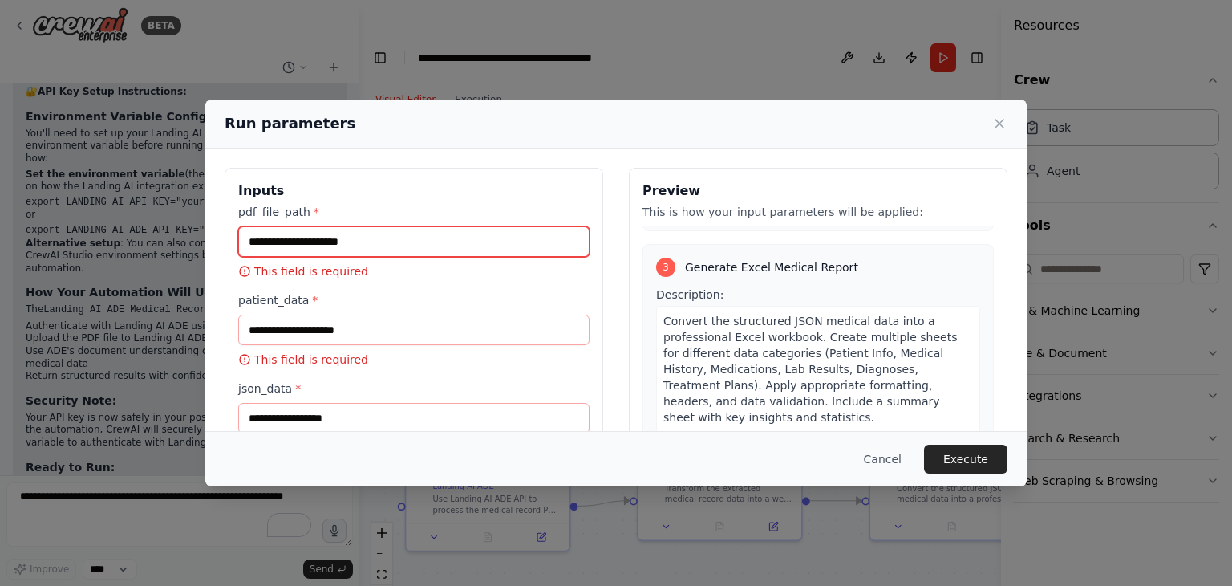
click at [321, 246] on input "pdf_file_path *" at bounding box center [413, 241] width 351 height 30
click at [709, 109] on div "Run parameters" at bounding box center [615, 123] width 821 height 49
click at [422, 241] on input "pdf_file_path *" at bounding box center [413, 241] width 351 height 30
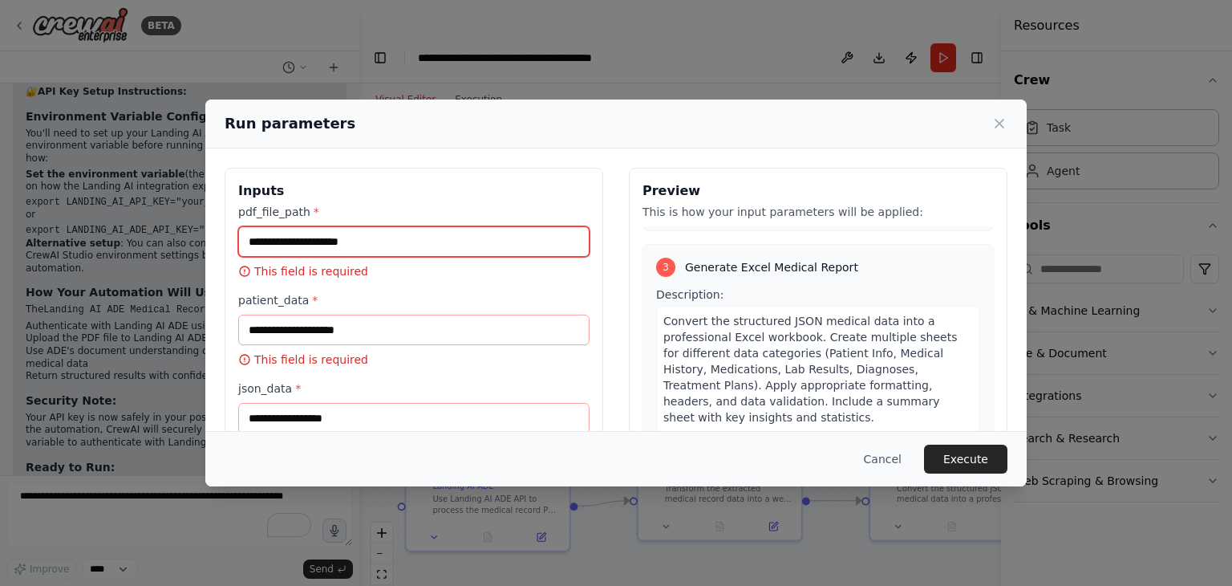
paste input "**********"
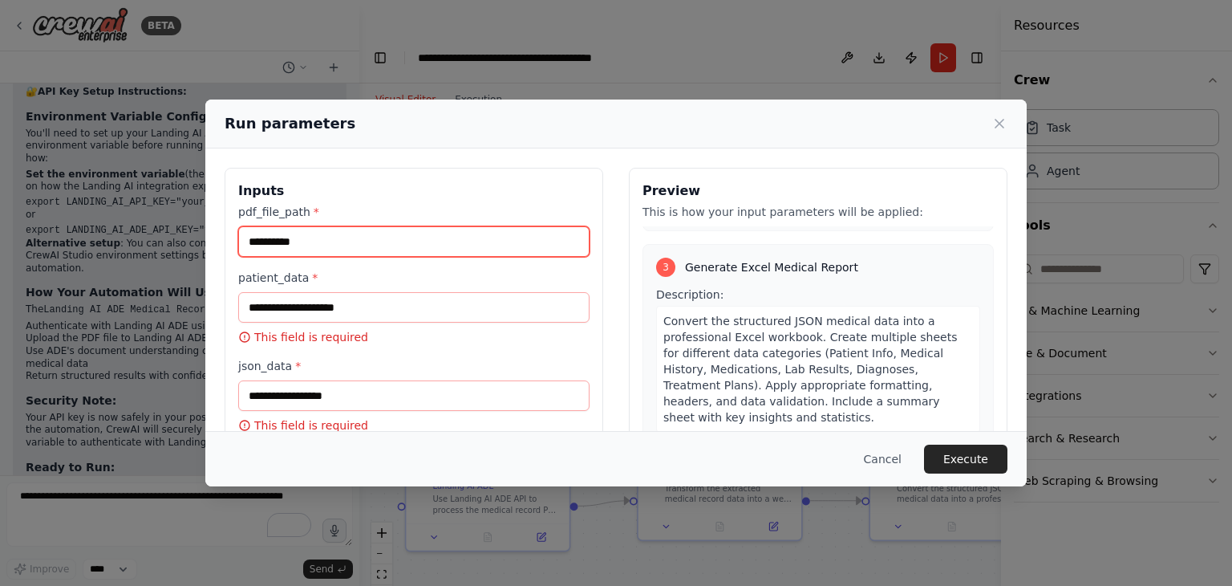
type input "**********"
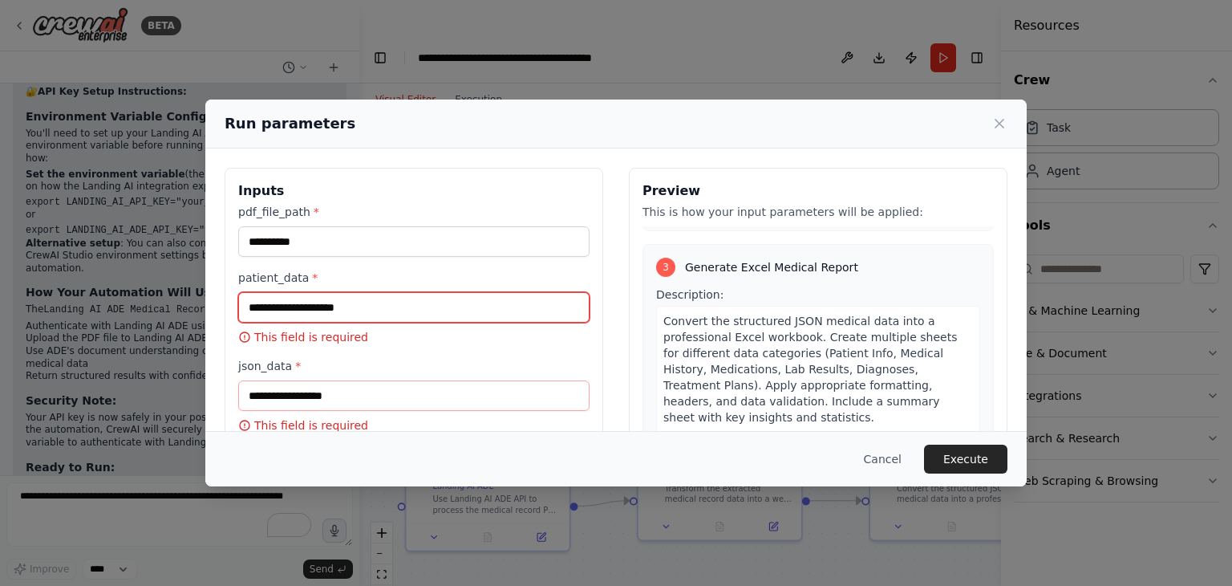
click at [334, 312] on input "patient_data *" at bounding box center [413, 307] width 351 height 30
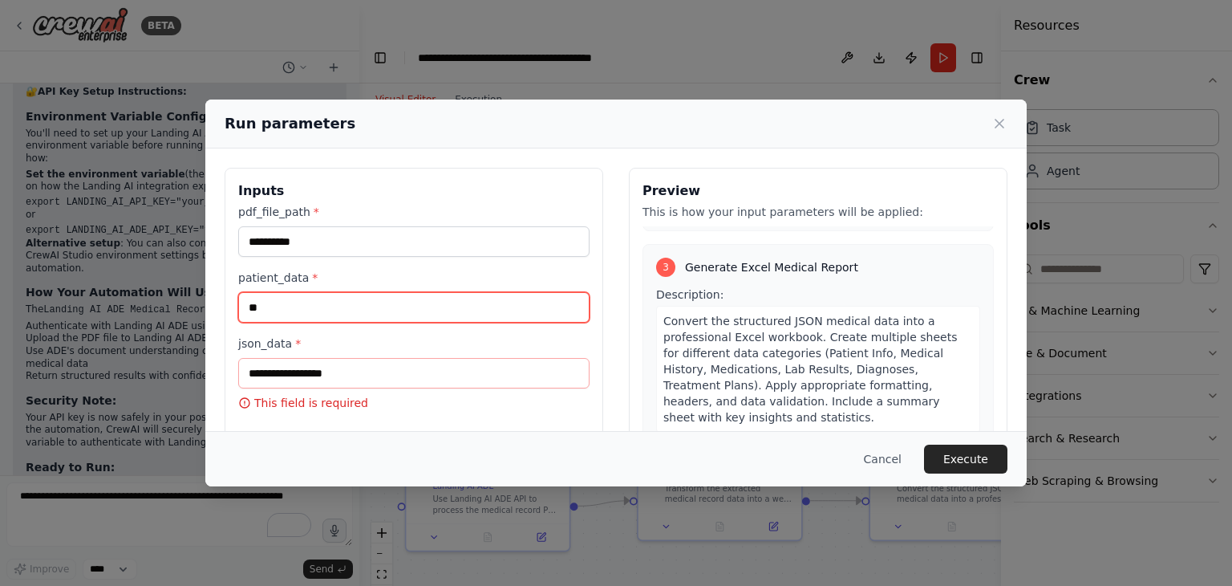
type input "*"
type input "**********"
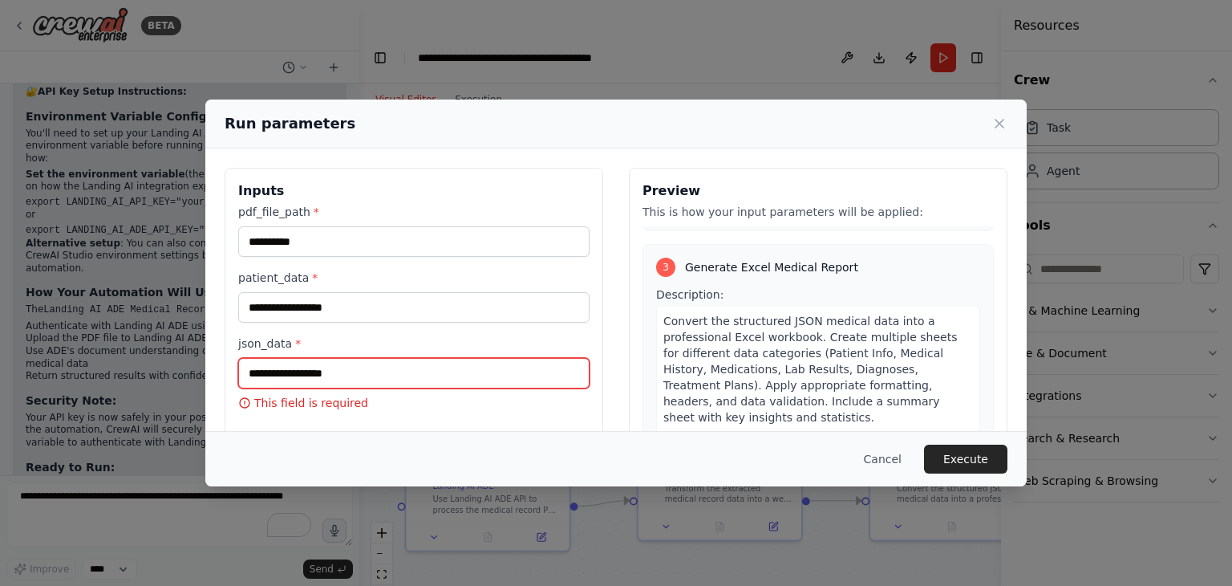
click at [302, 373] on input "json_data *" at bounding box center [413, 373] width 351 height 30
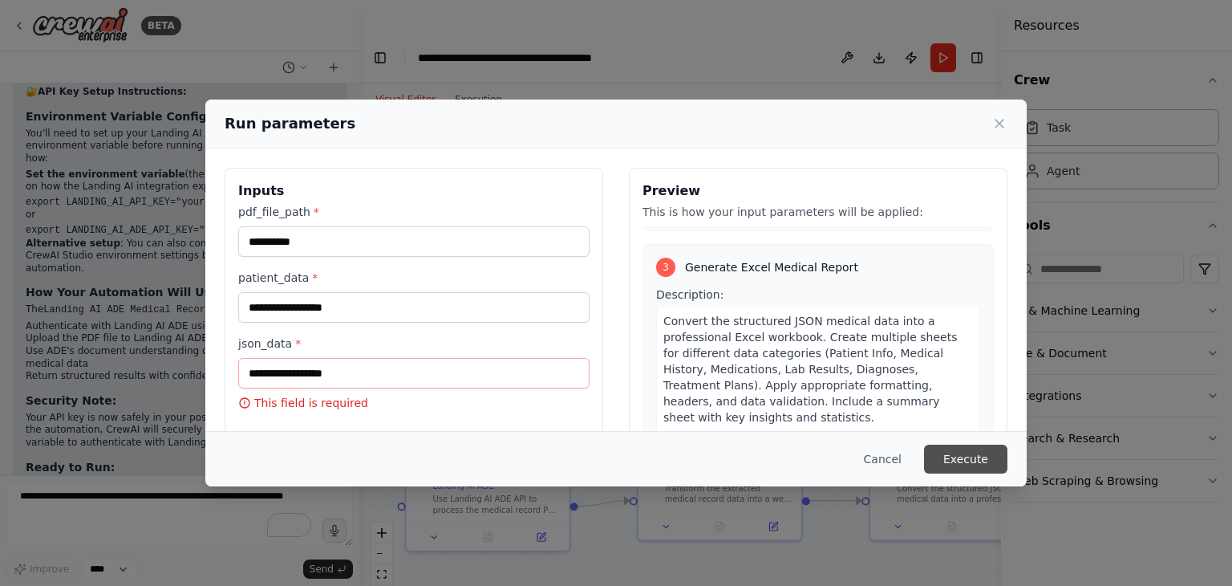
click at [961, 464] on button "Execute" at bounding box center [965, 458] width 83 height 29
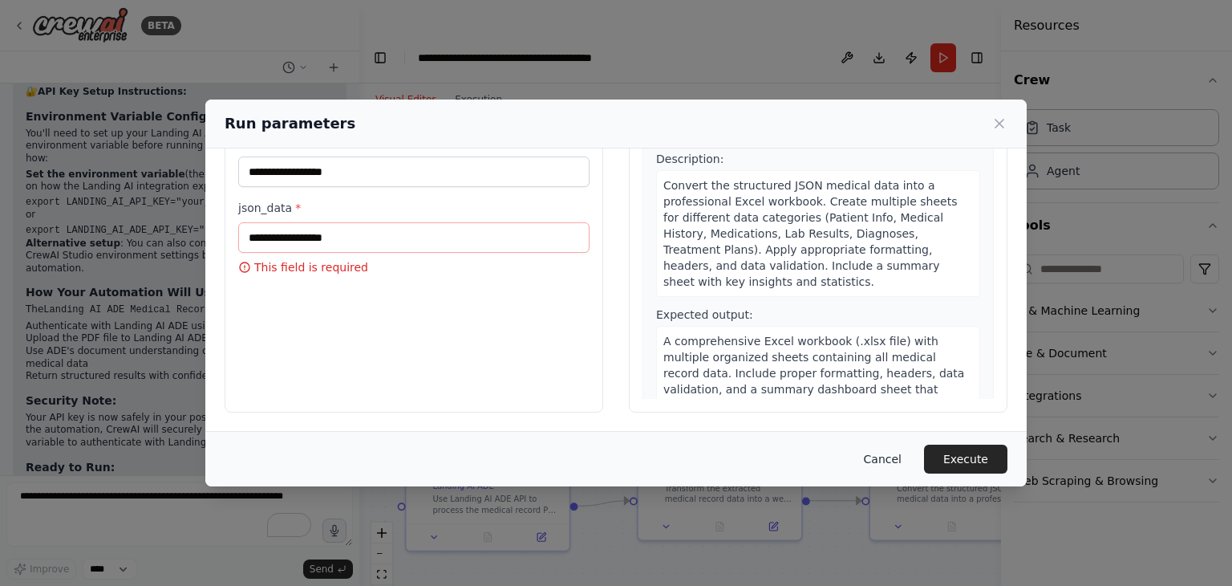
click at [897, 457] on button "Cancel" at bounding box center [882, 458] width 63 height 29
